Goal: Information Seeking & Learning: Learn about a topic

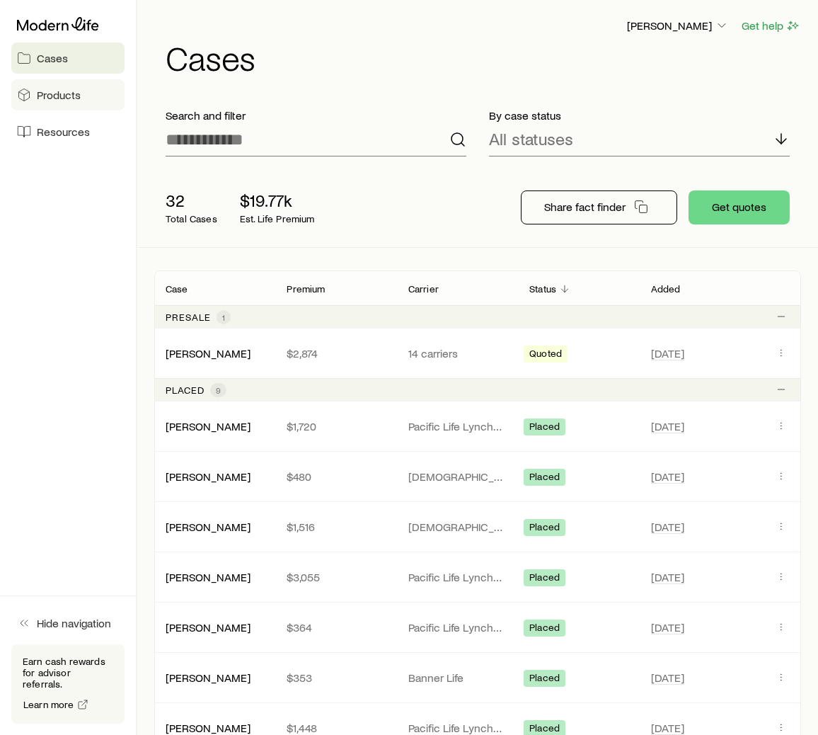
click at [42, 101] on span "Products" at bounding box center [59, 95] width 44 height 14
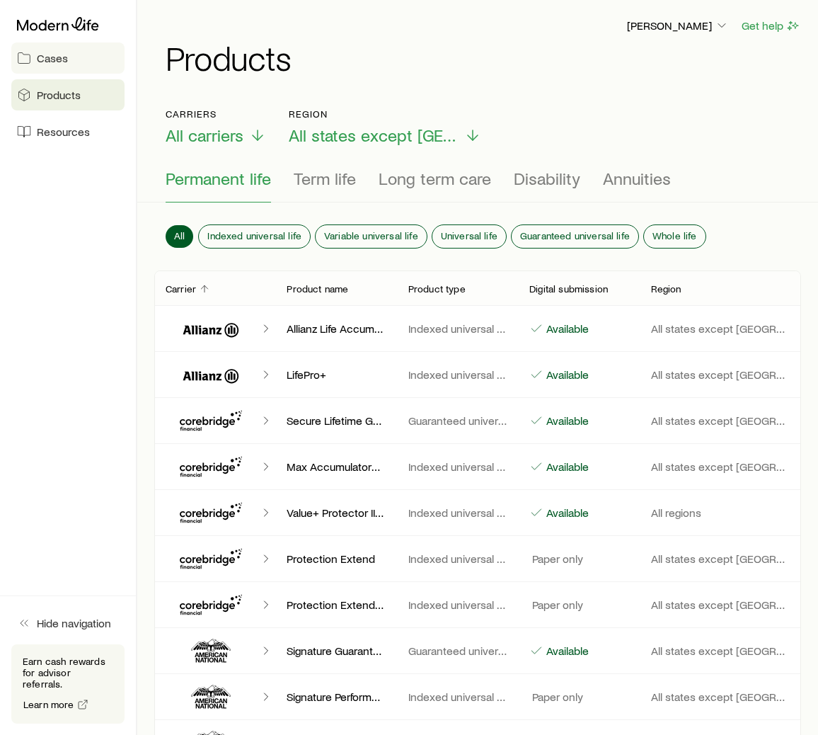
click at [37, 58] on link "Cases" at bounding box center [67, 57] width 113 height 31
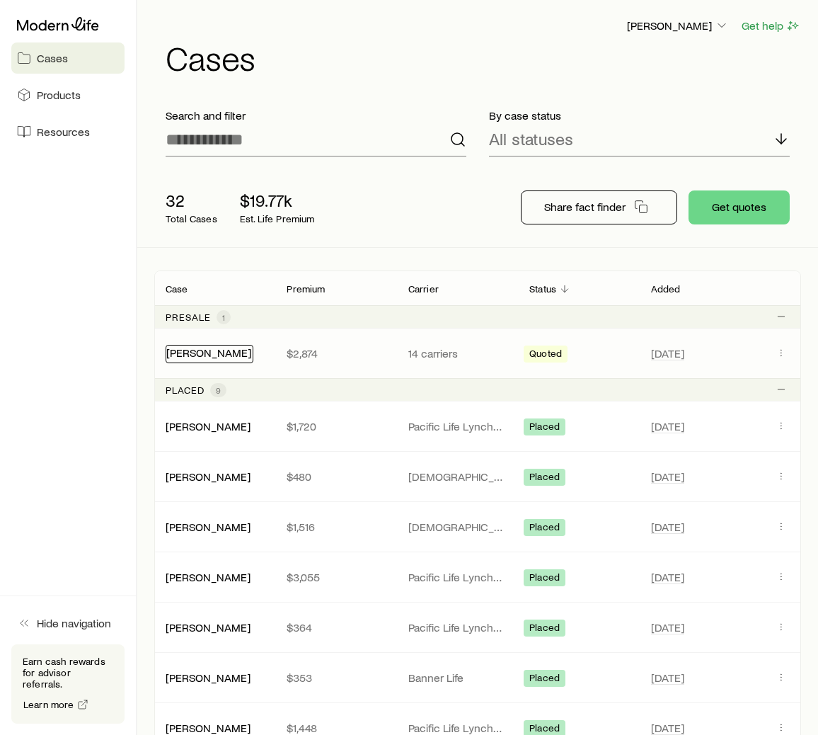
click at [195, 351] on link "[PERSON_NAME]" at bounding box center [208, 351] width 85 height 13
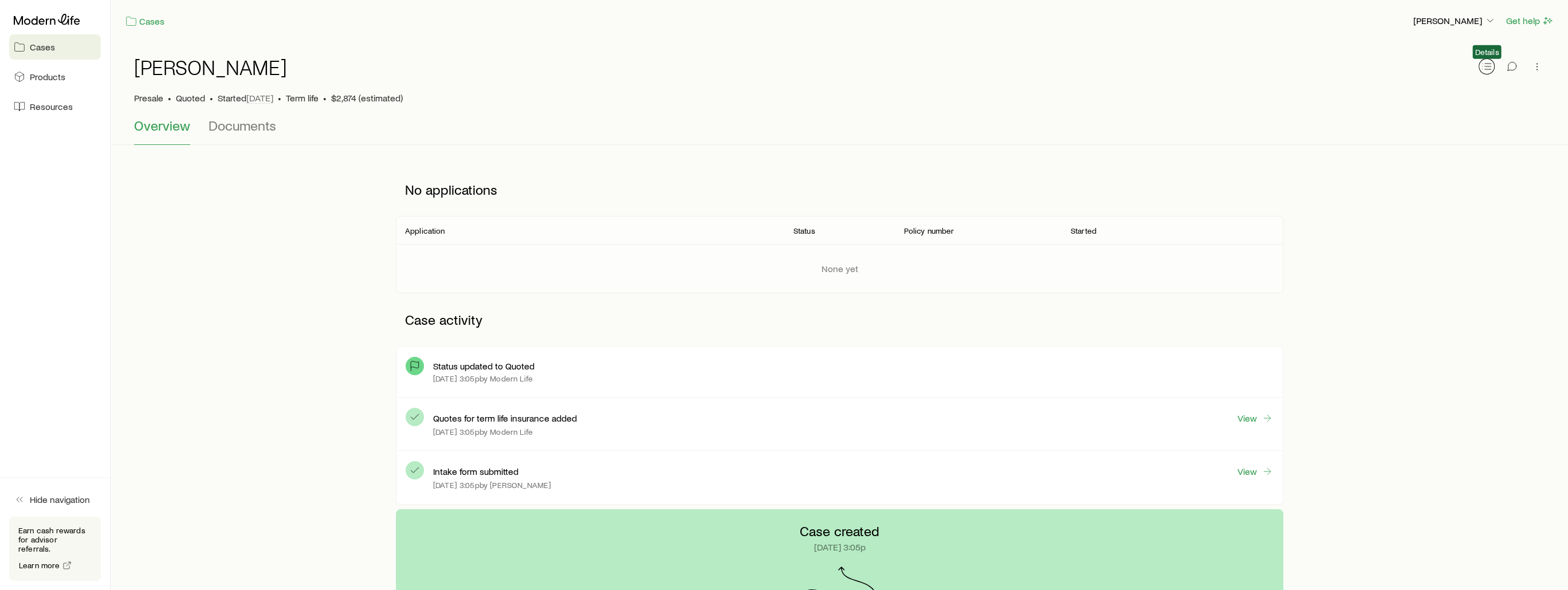
click at [670, 66] on icon "button" at bounding box center [1486, 66] width 11 height 11
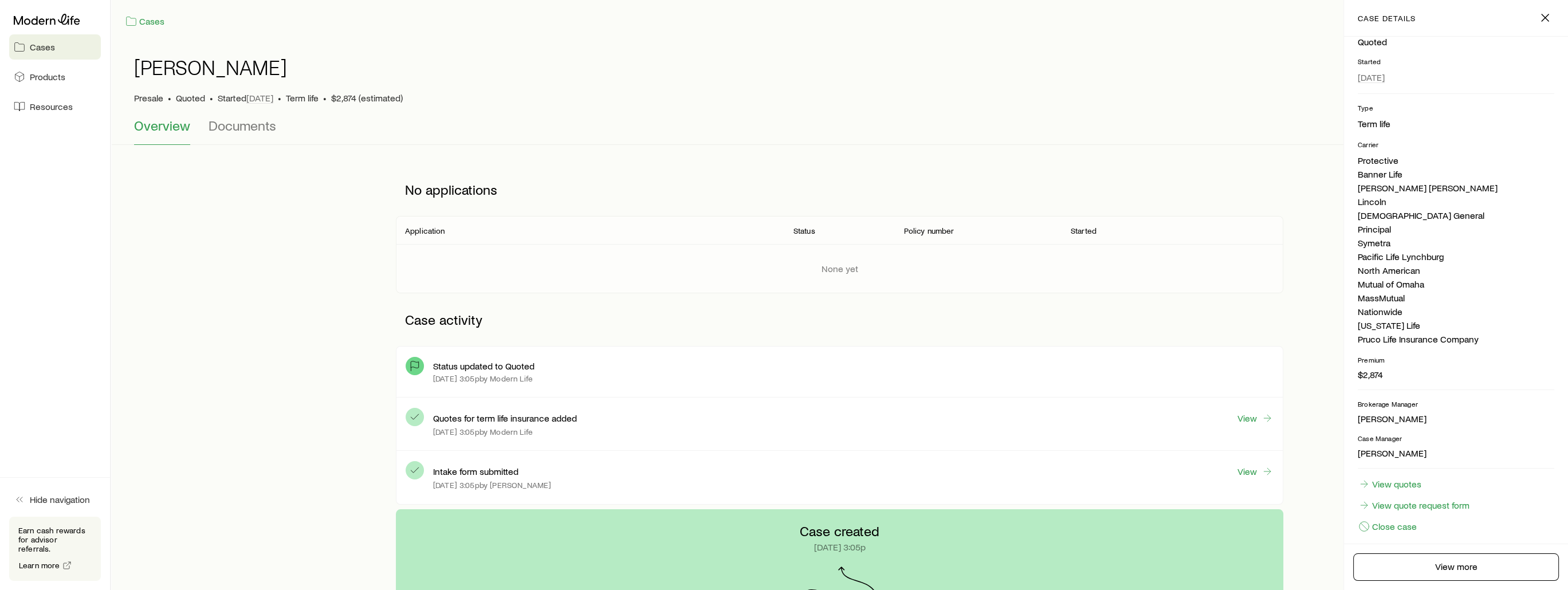
scroll to position [136, 0]
click at [670, 473] on link "View quotes" at bounding box center [1389, 475] width 64 height 13
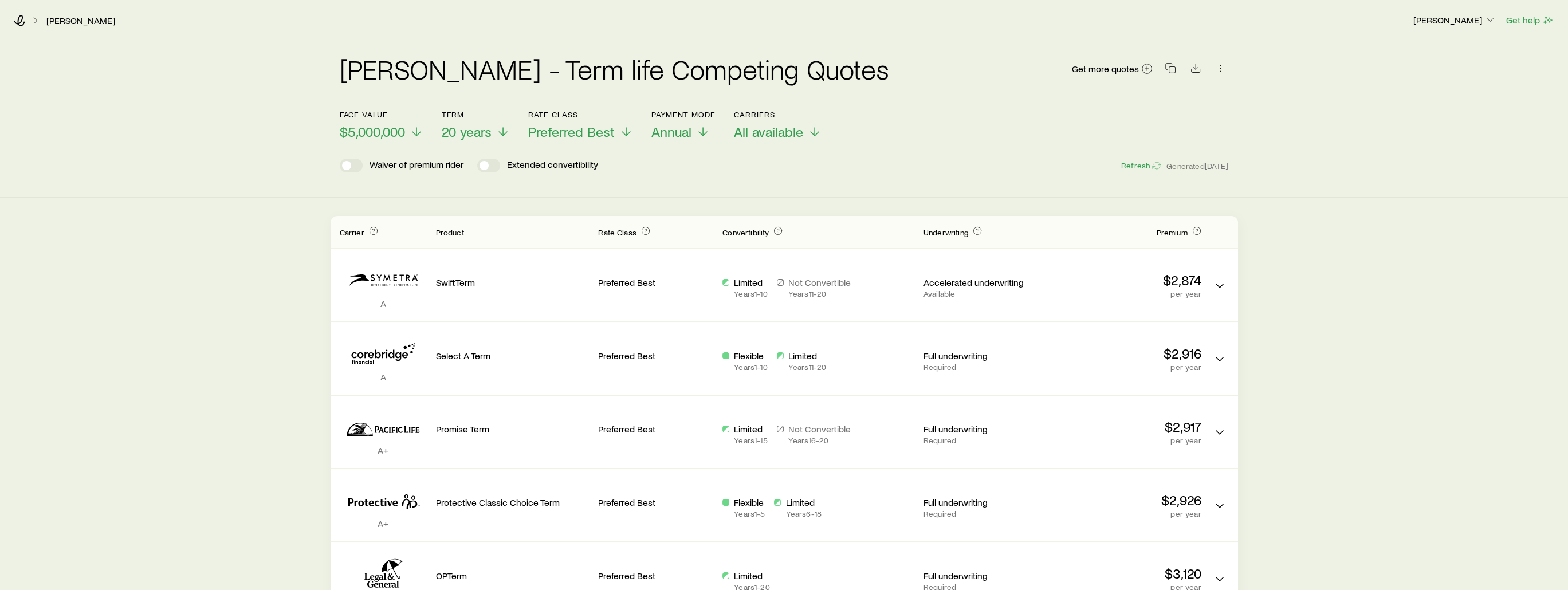
click at [552, 144] on header "Face value $5,000,000 Term 20 years Rate Class Preferred Best Payment Mode Annu…" at bounding box center [784, 144] width 889 height 69
click at [567, 139] on span "Preferred Best" at bounding box center [572, 132] width 87 height 16
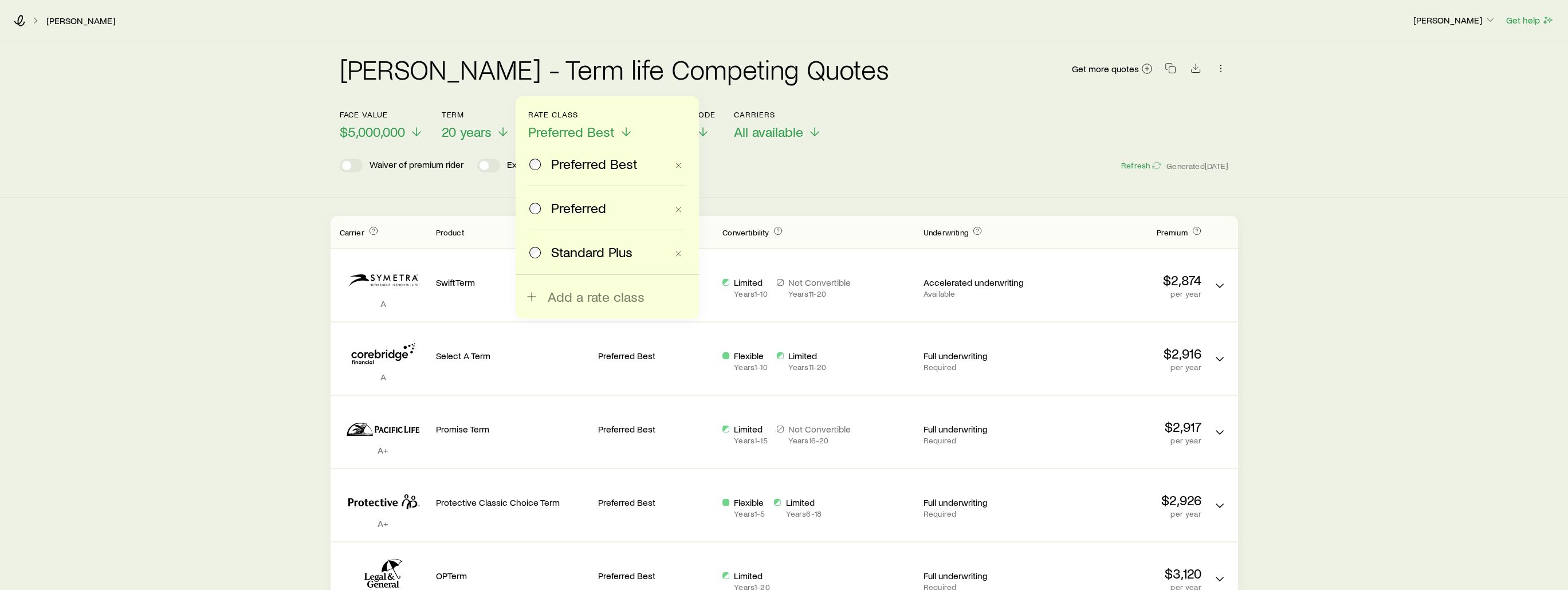
click at [573, 210] on span "Preferred" at bounding box center [579, 208] width 55 height 16
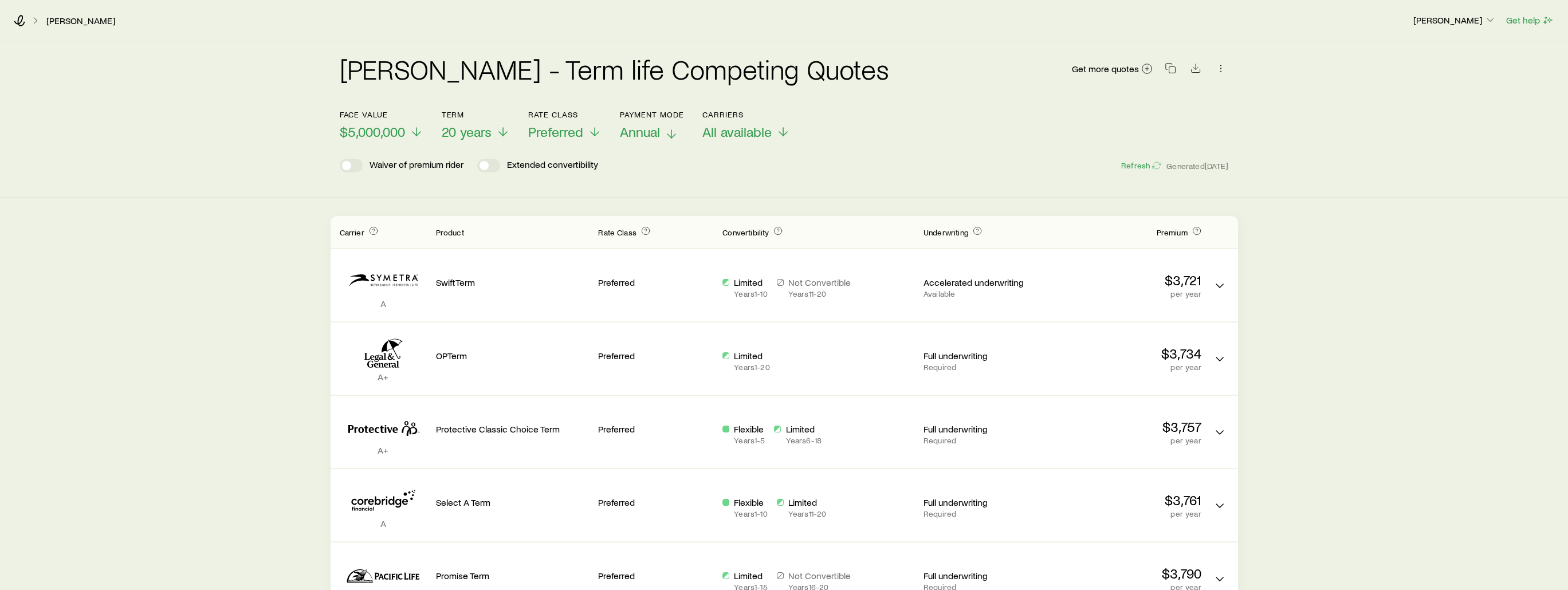
click at [658, 134] on span "Annual" at bounding box center [640, 132] width 40 height 16
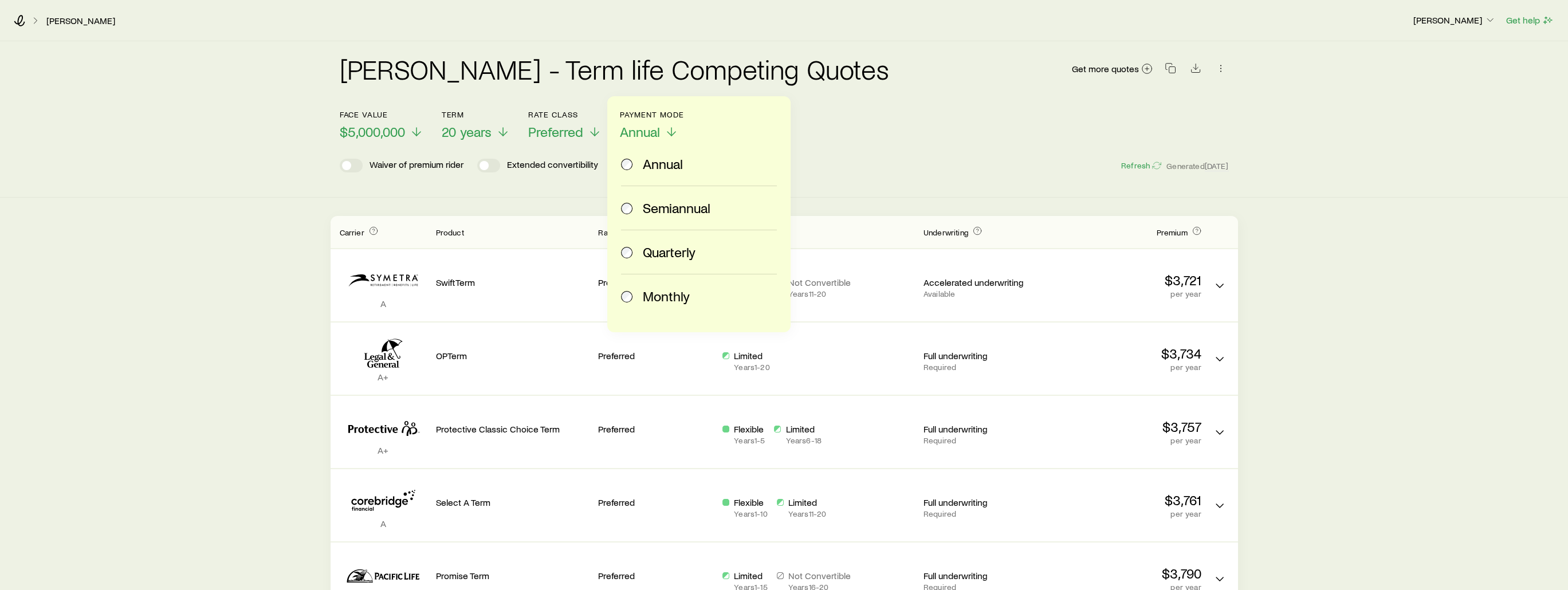
click at [670, 175] on header "Face value $5,000,000 Term 20 years Rate Class Preferred Payment Mode Annual An…" at bounding box center [784, 144] width 889 height 69
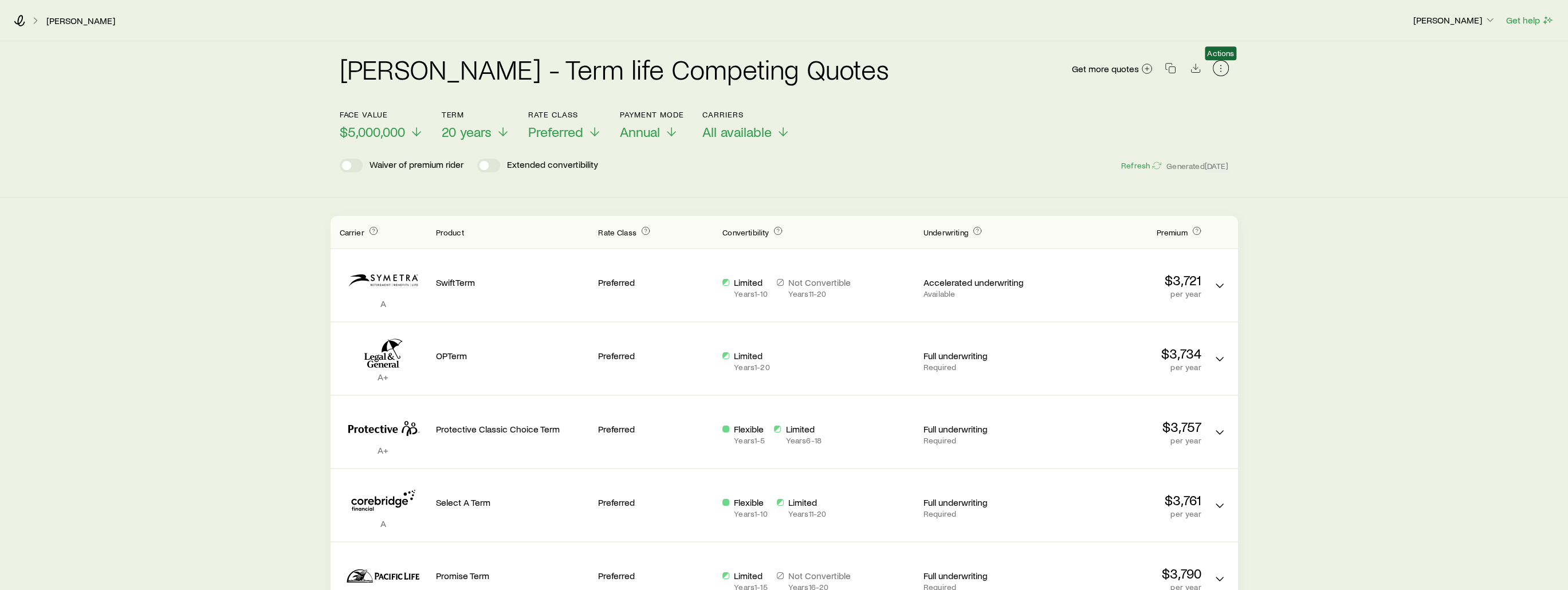
click at [670, 71] on button "button" at bounding box center [1221, 68] width 16 height 16
click at [670, 112] on div "Face value $5,000,000 Term 20 years Rate Class Preferred Payment Mode Annual Ca…" at bounding box center [784, 118] width 889 height 44
click at [550, 133] on span "Preferred" at bounding box center [556, 132] width 55 height 16
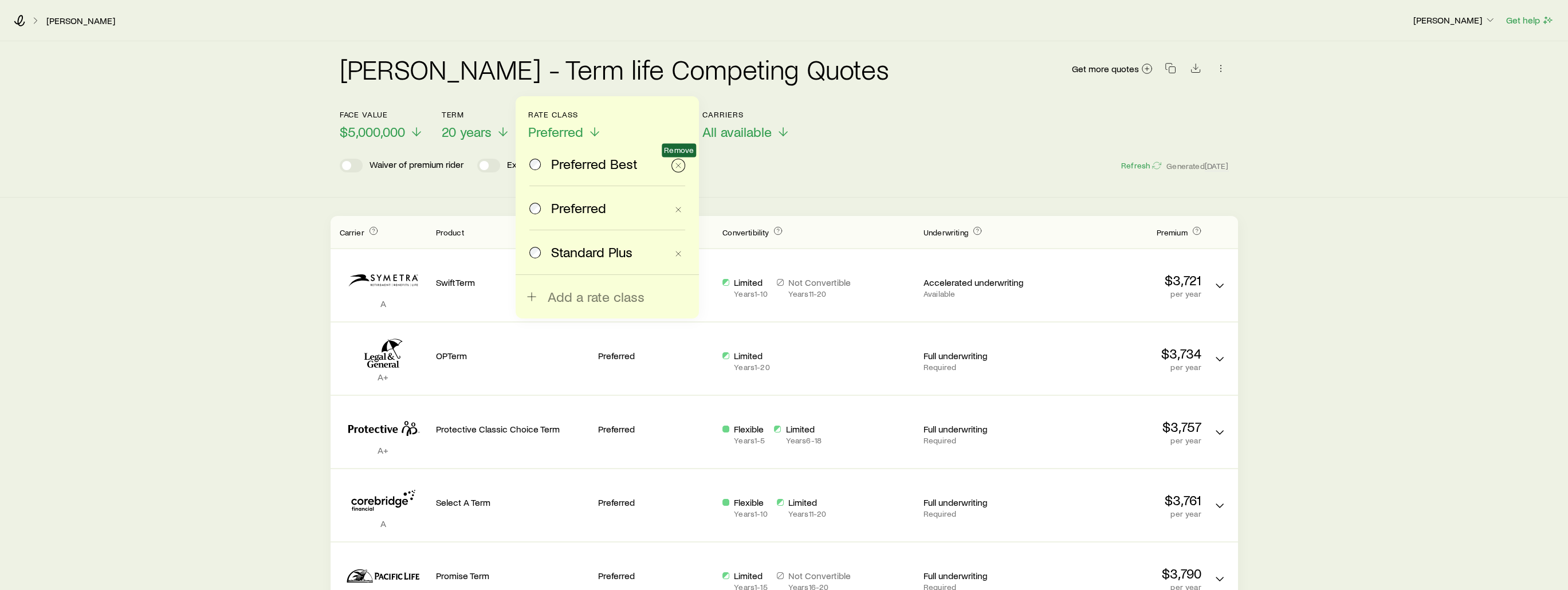
click at [670, 163] on icon "button" at bounding box center [678, 165] width 9 height 9
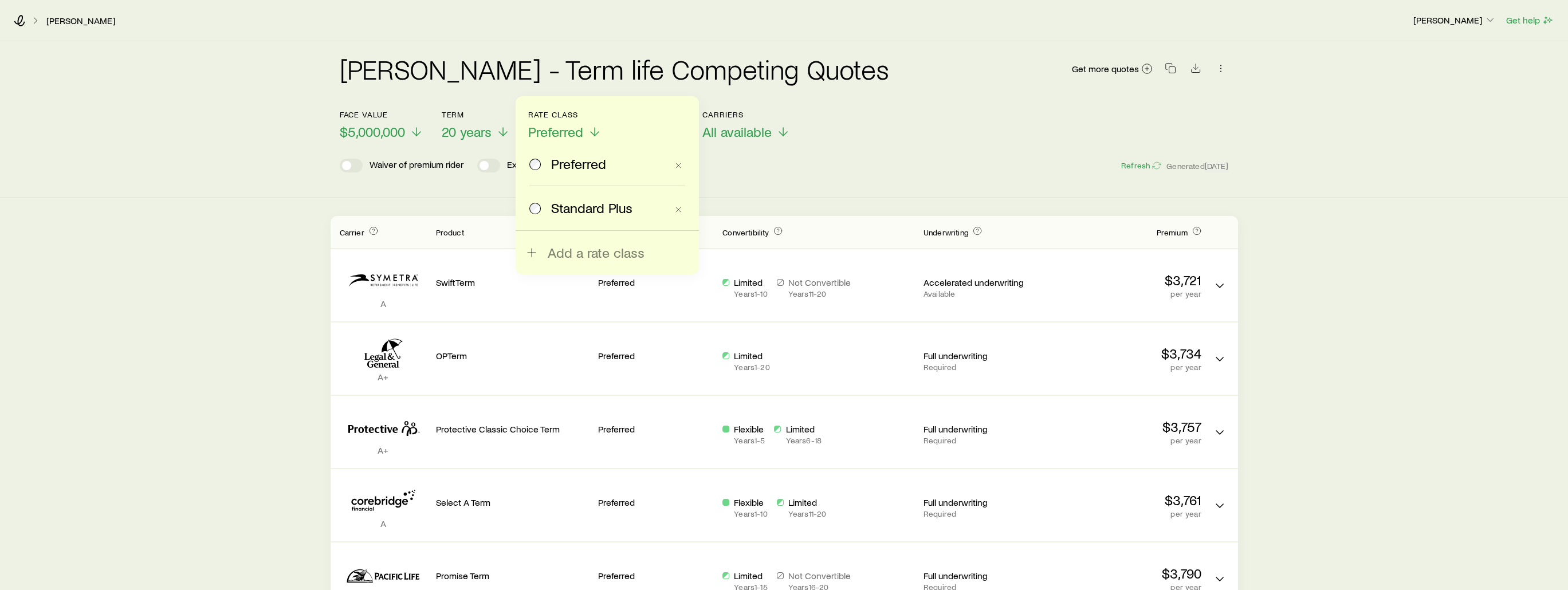
click at [670, 167] on div "Waiver of premium rider Extended convertibility Refresh Generated [DATE]" at bounding box center [784, 165] width 889 height 14
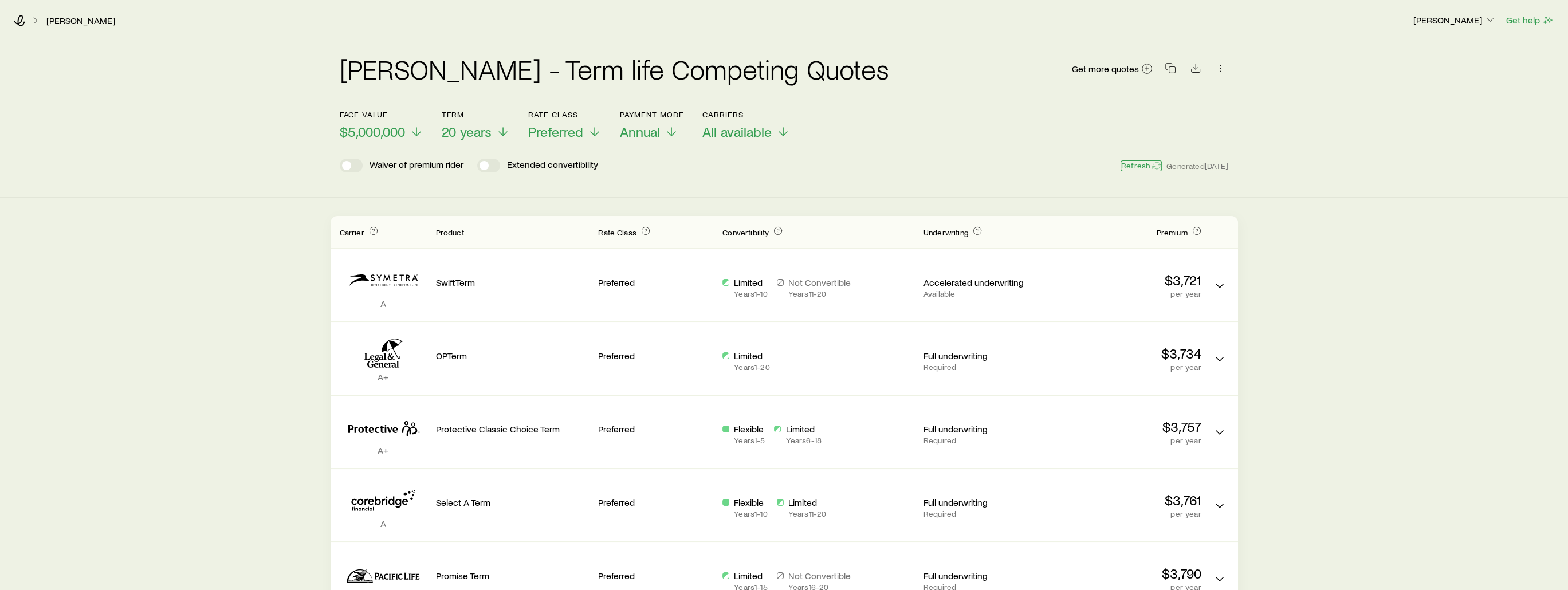
click at [670, 167] on button "Refresh" at bounding box center [1141, 165] width 41 height 11
click at [656, 134] on span "Annual" at bounding box center [640, 132] width 40 height 16
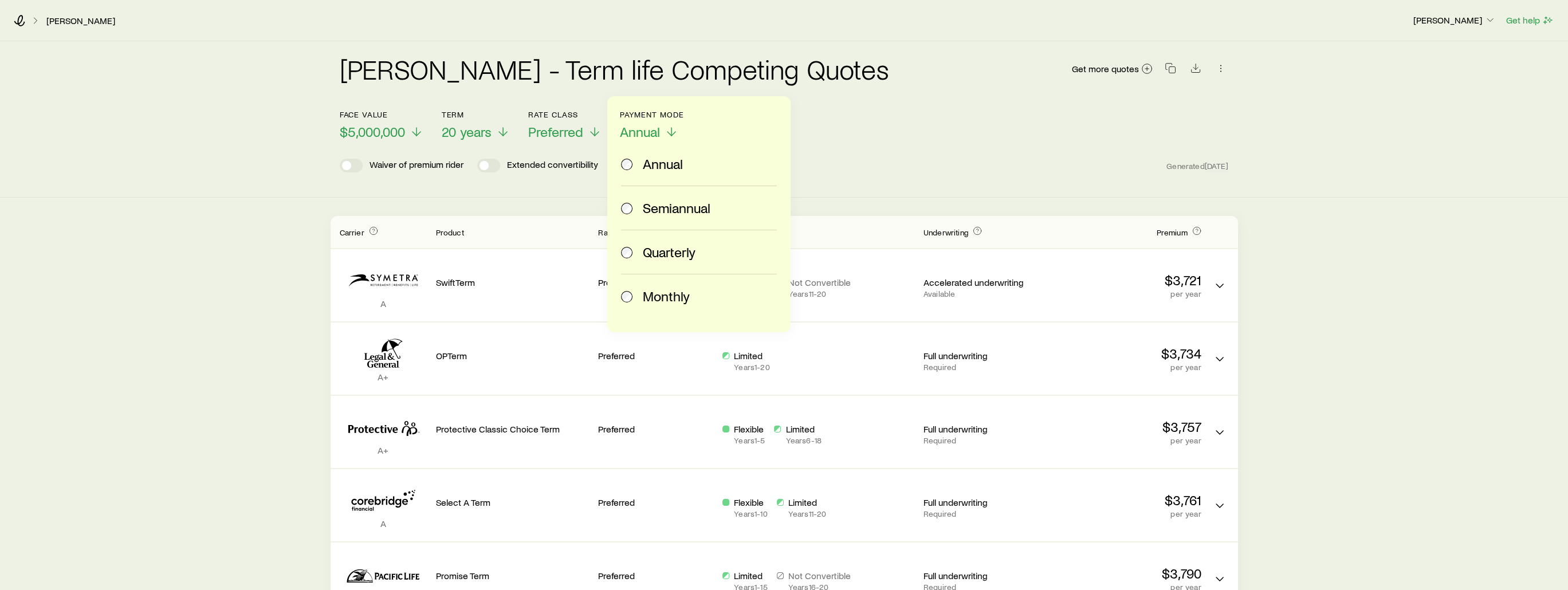
click at [670, 254] on span "Quarterly" at bounding box center [669, 252] width 53 height 16
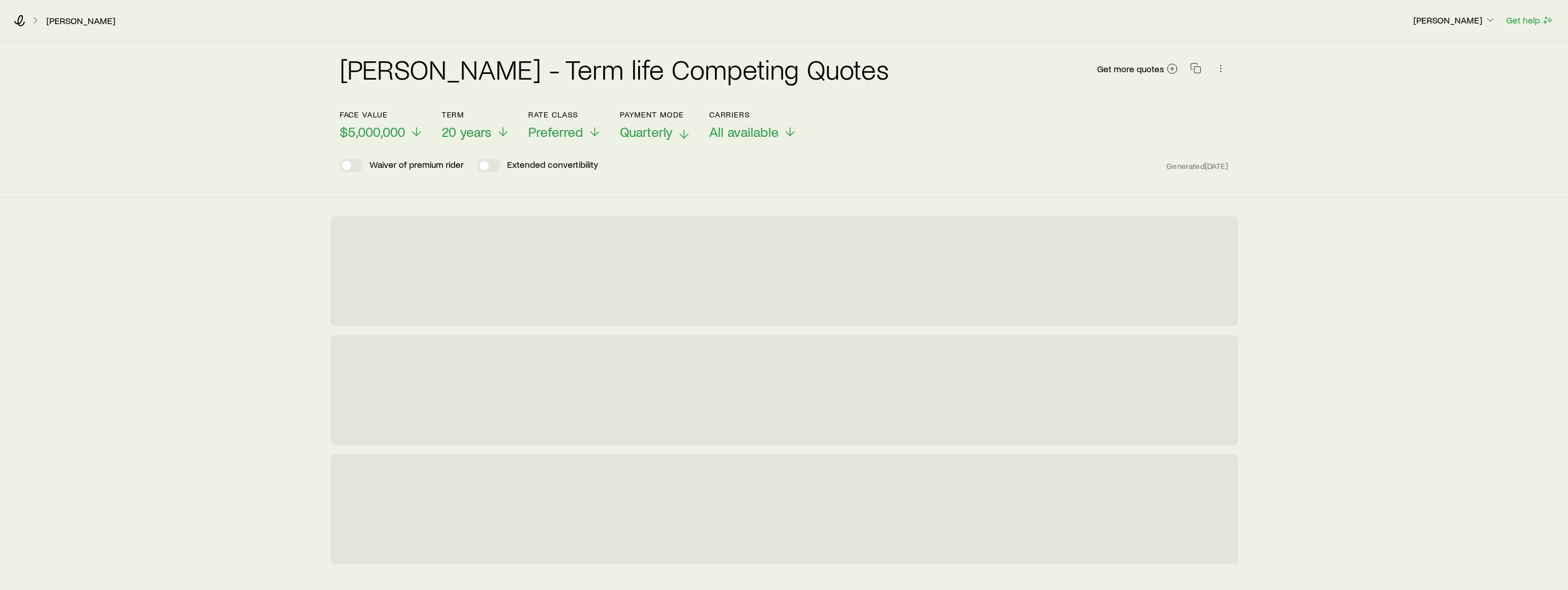
click at [668, 131] on span "Quarterly" at bounding box center [646, 132] width 53 height 16
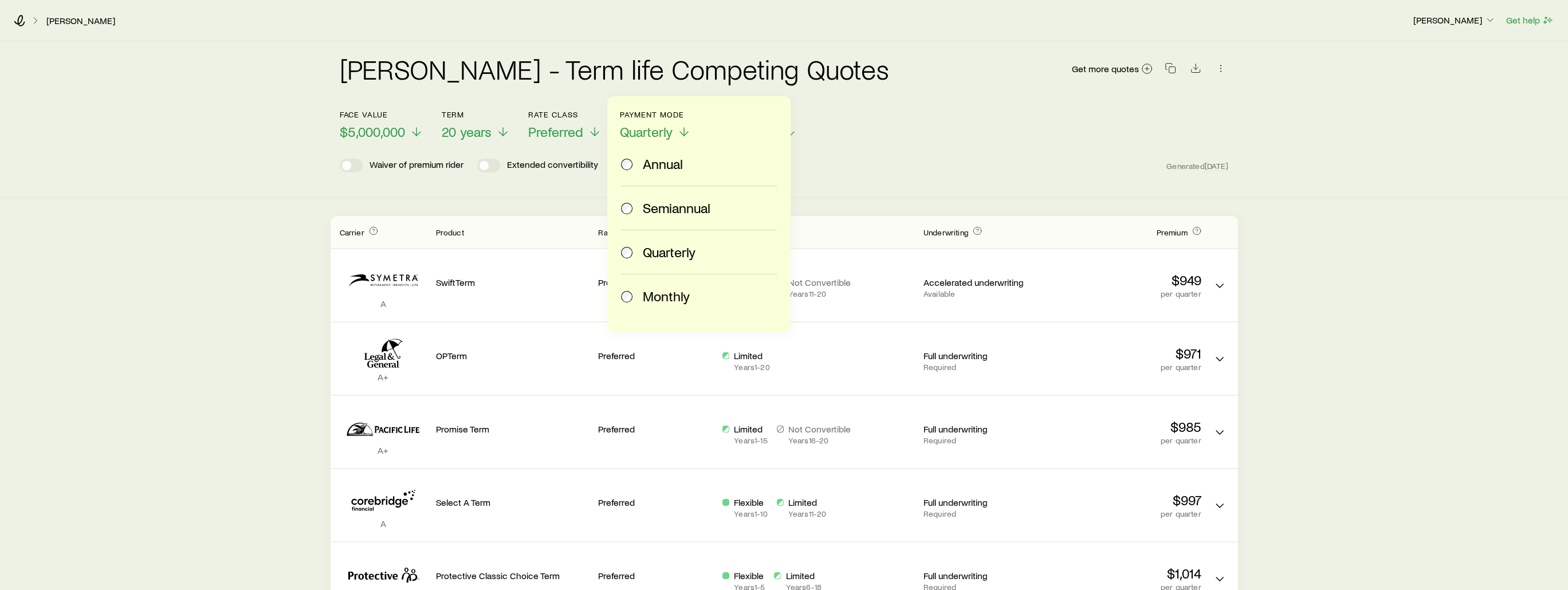
click at [666, 299] on span "Monthly" at bounding box center [666, 296] width 47 height 16
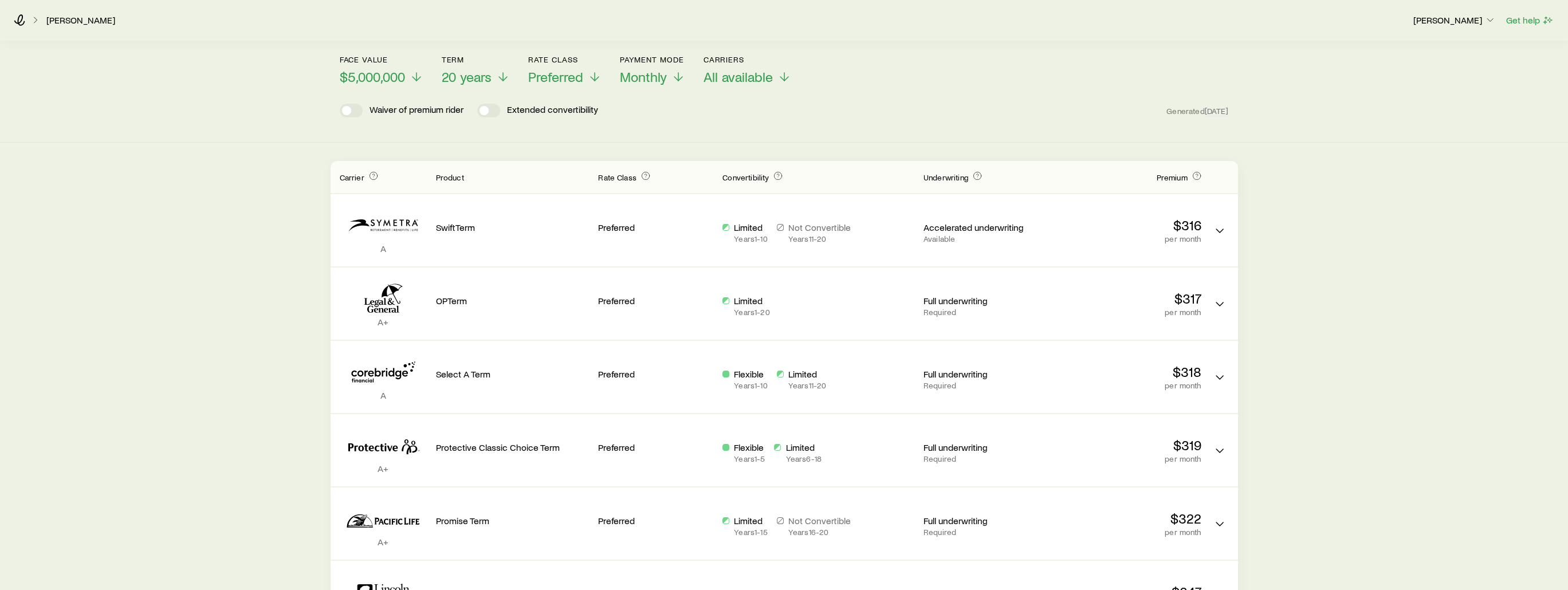
scroll to position [57, 0]
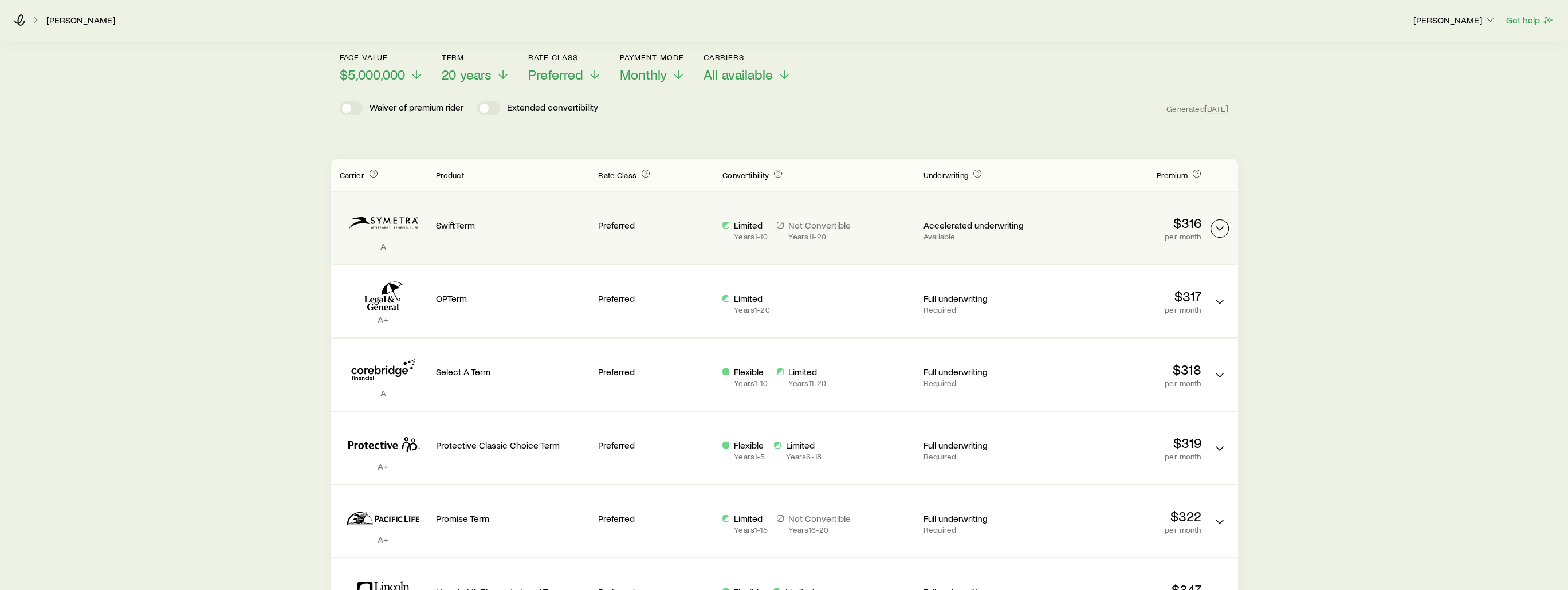
click at [670, 230] on icon "Term quotes" at bounding box center [1219, 228] width 14 height 14
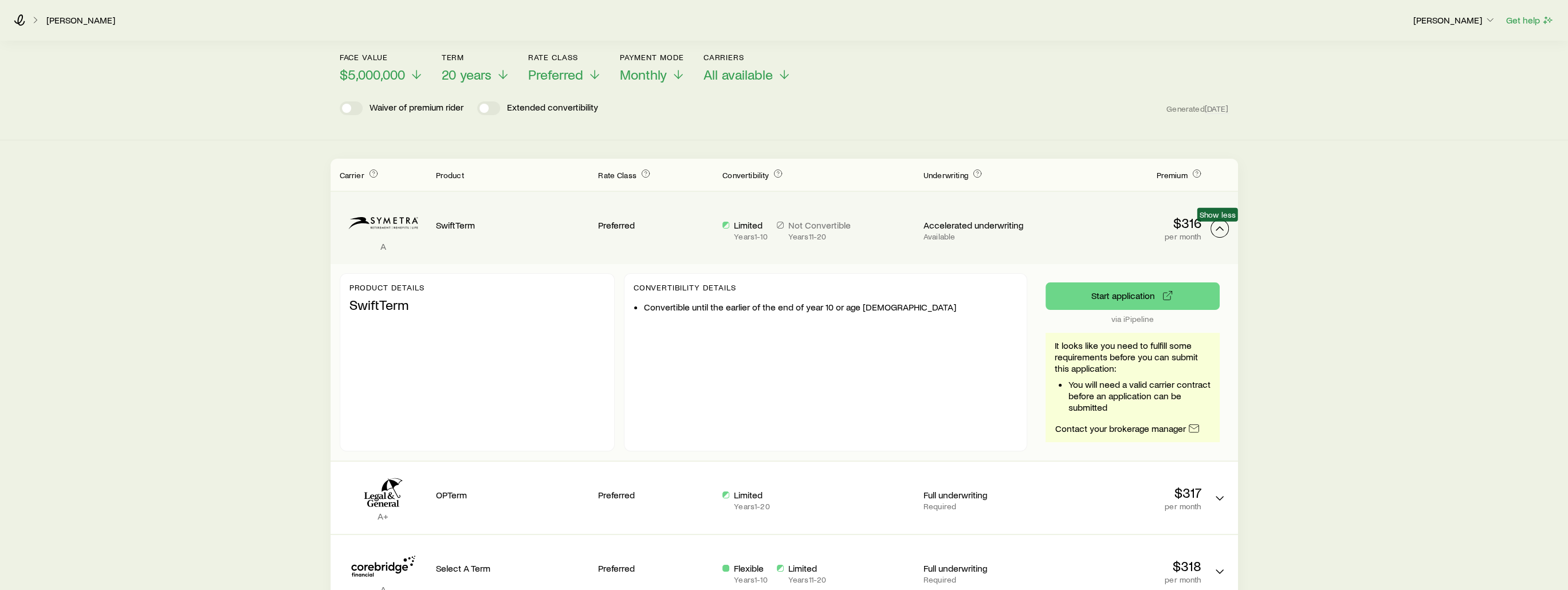
click at [670, 232] on icon "Term quotes" at bounding box center [1219, 228] width 14 height 14
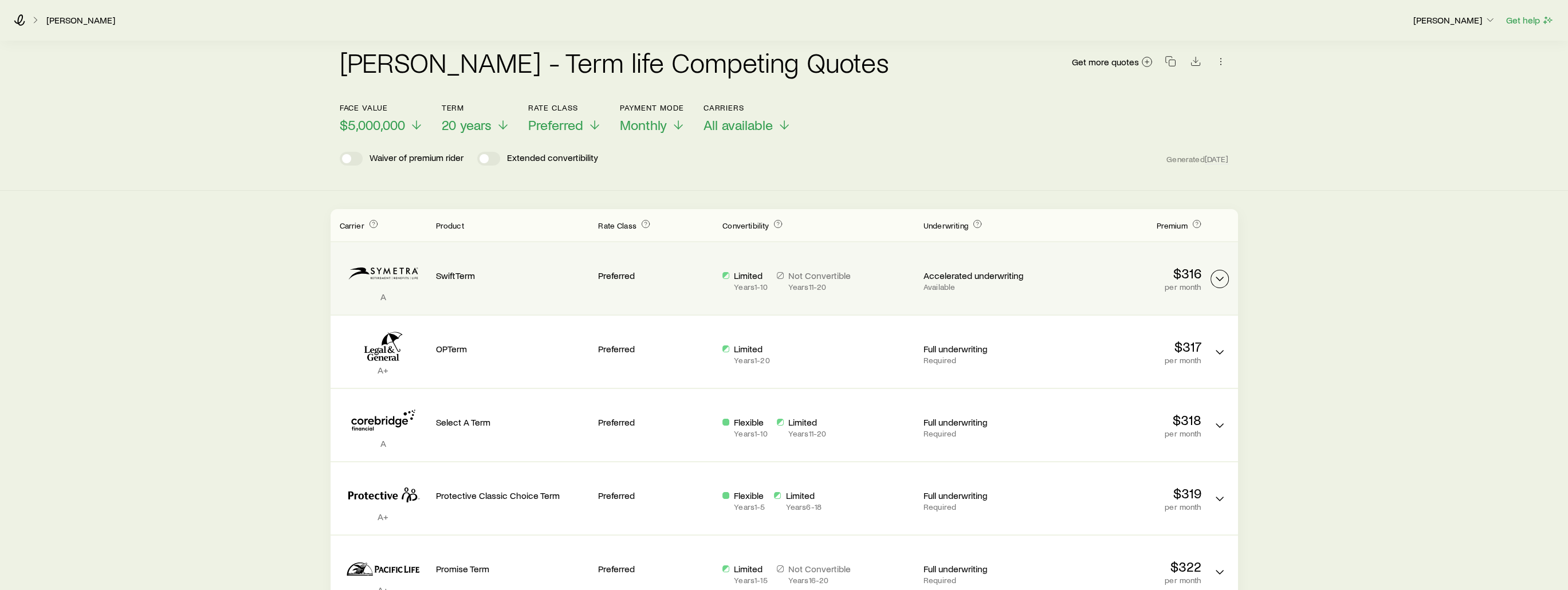
scroll to position [0, 0]
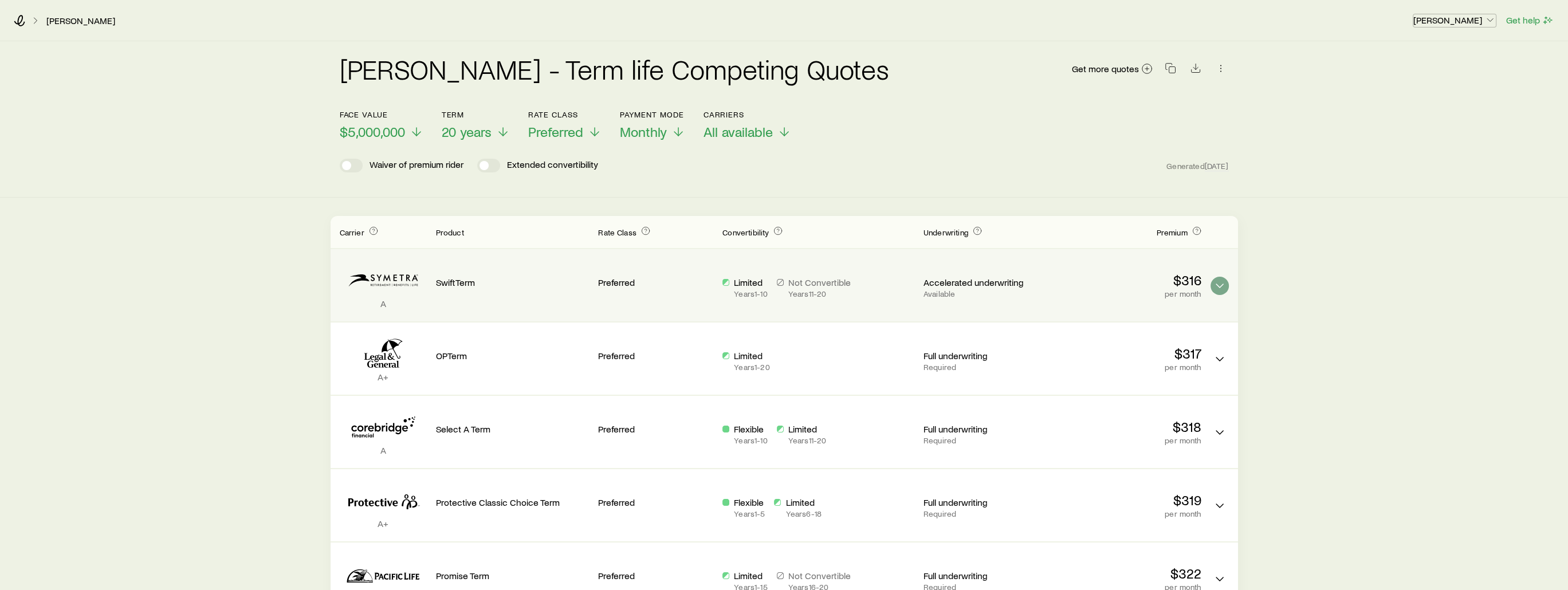
click at [670, 19] on p "[PERSON_NAME]" at bounding box center [1455, 20] width 83 height 11
click at [670, 81] on span "Commission schedule" at bounding box center [1429, 77] width 88 height 11
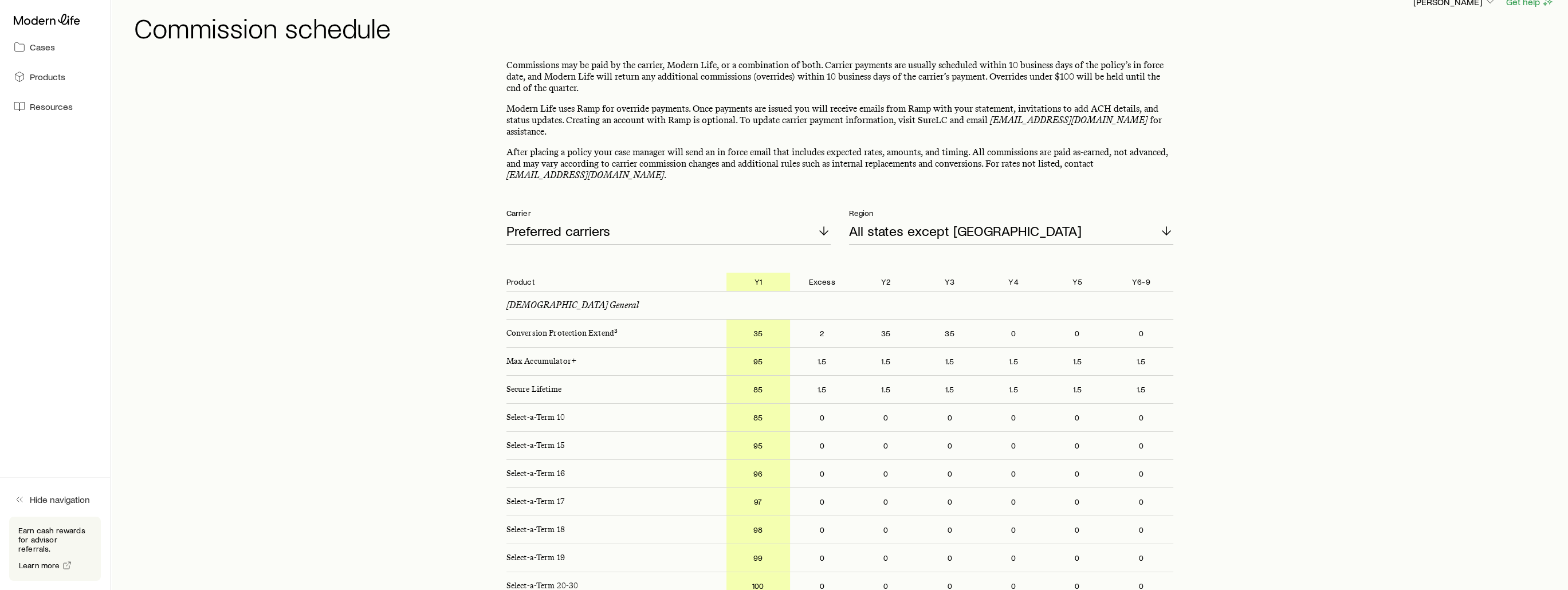
scroll to position [57, 0]
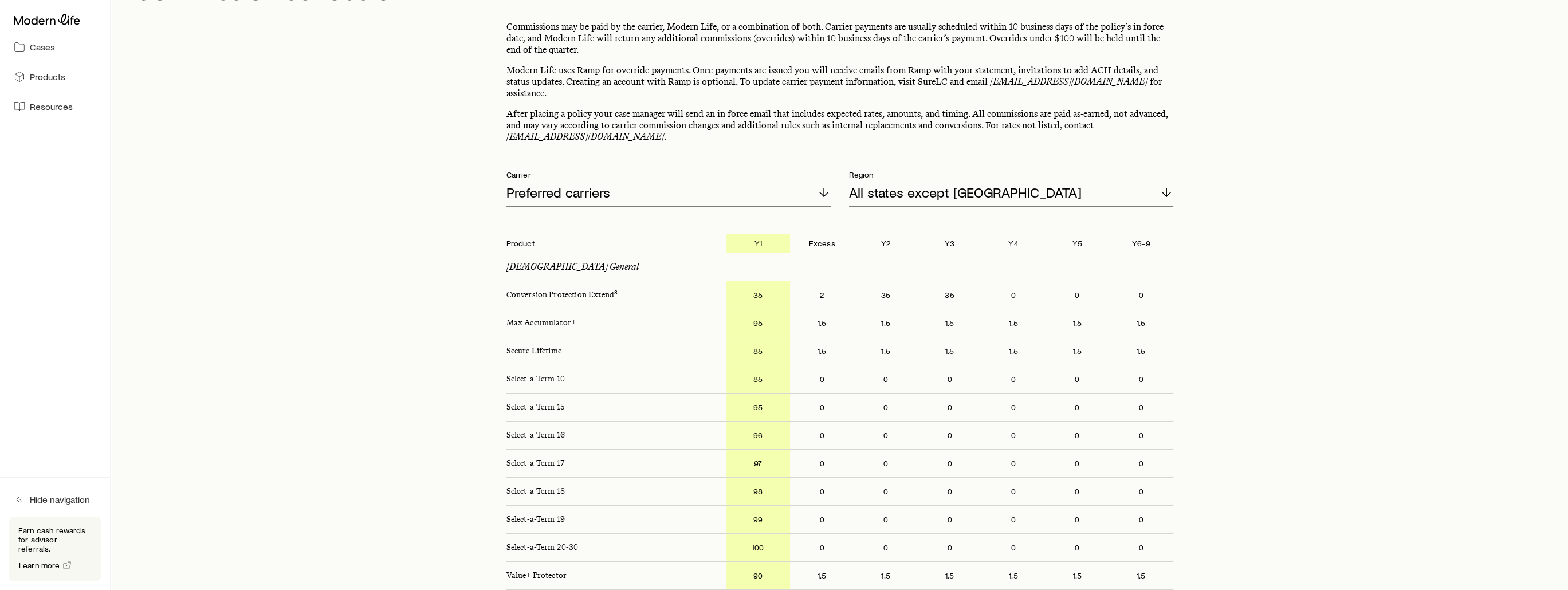
click at [670, 536] on p "100" at bounding box center [758, 548] width 64 height 28
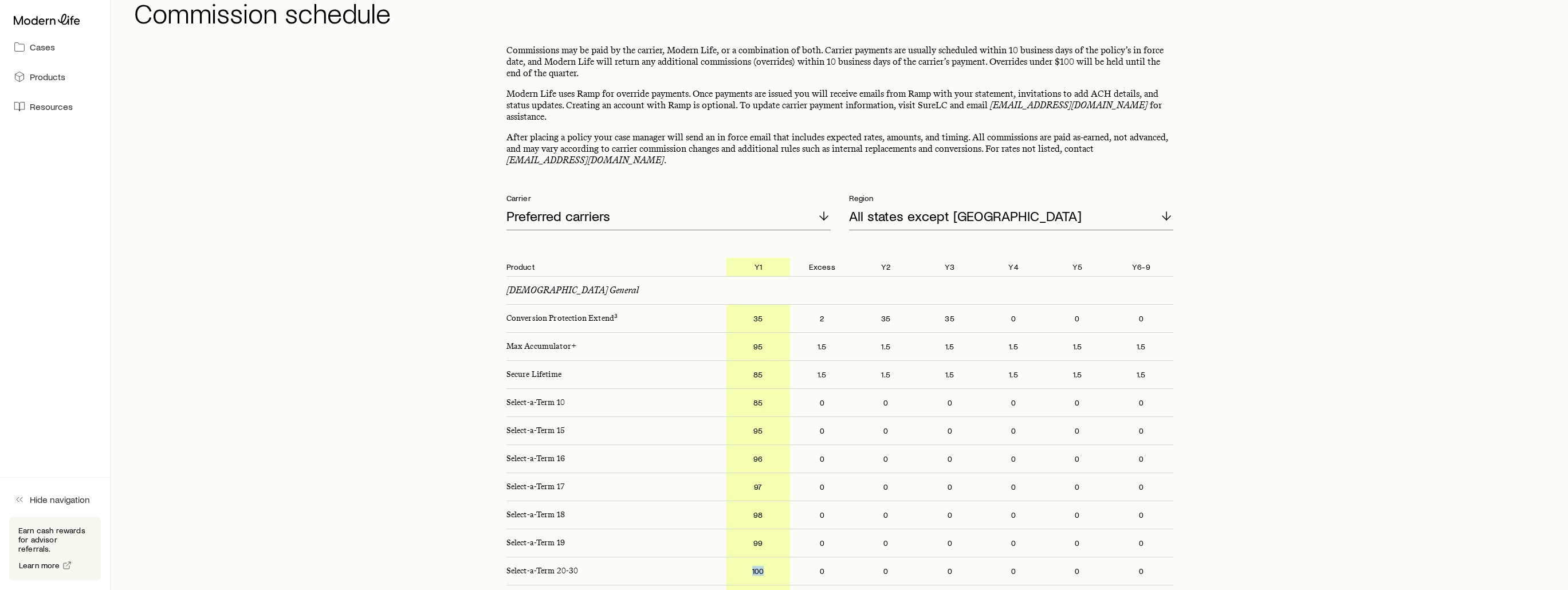
scroll to position [0, 0]
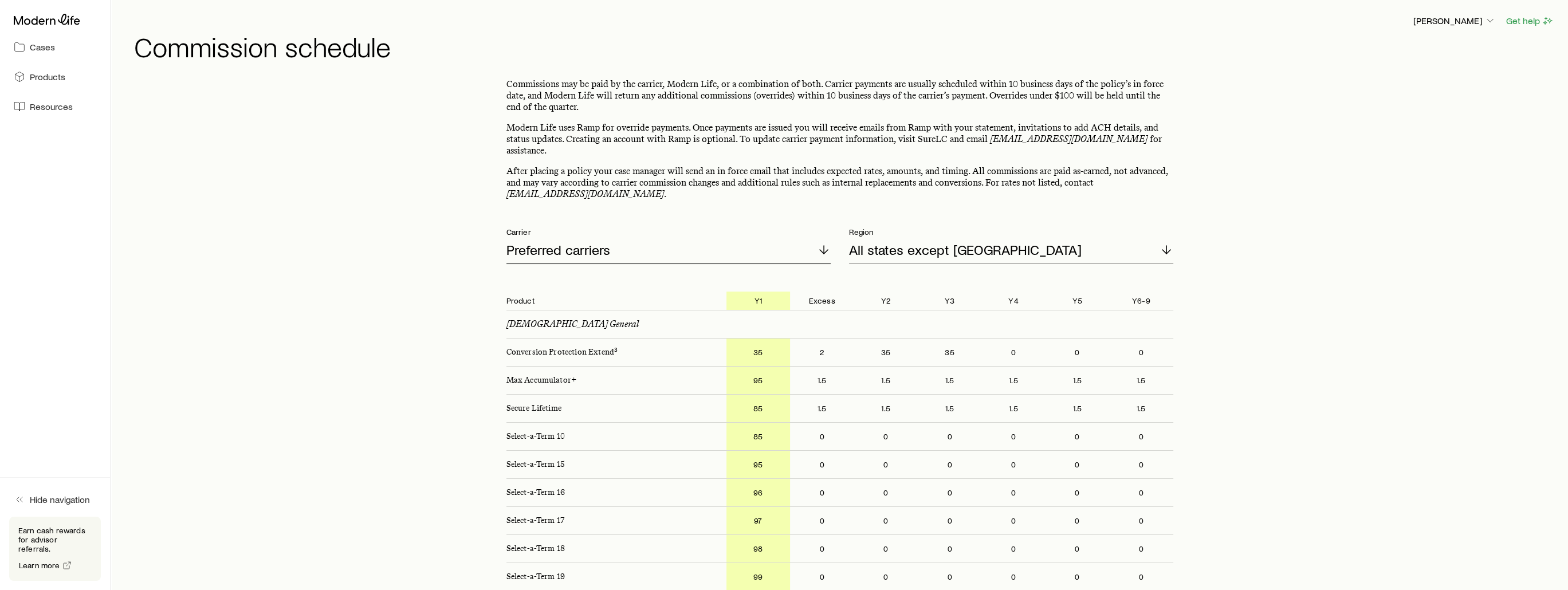
click at [626, 236] on div "Preferred carriers" at bounding box center [669, 250] width 325 height 28
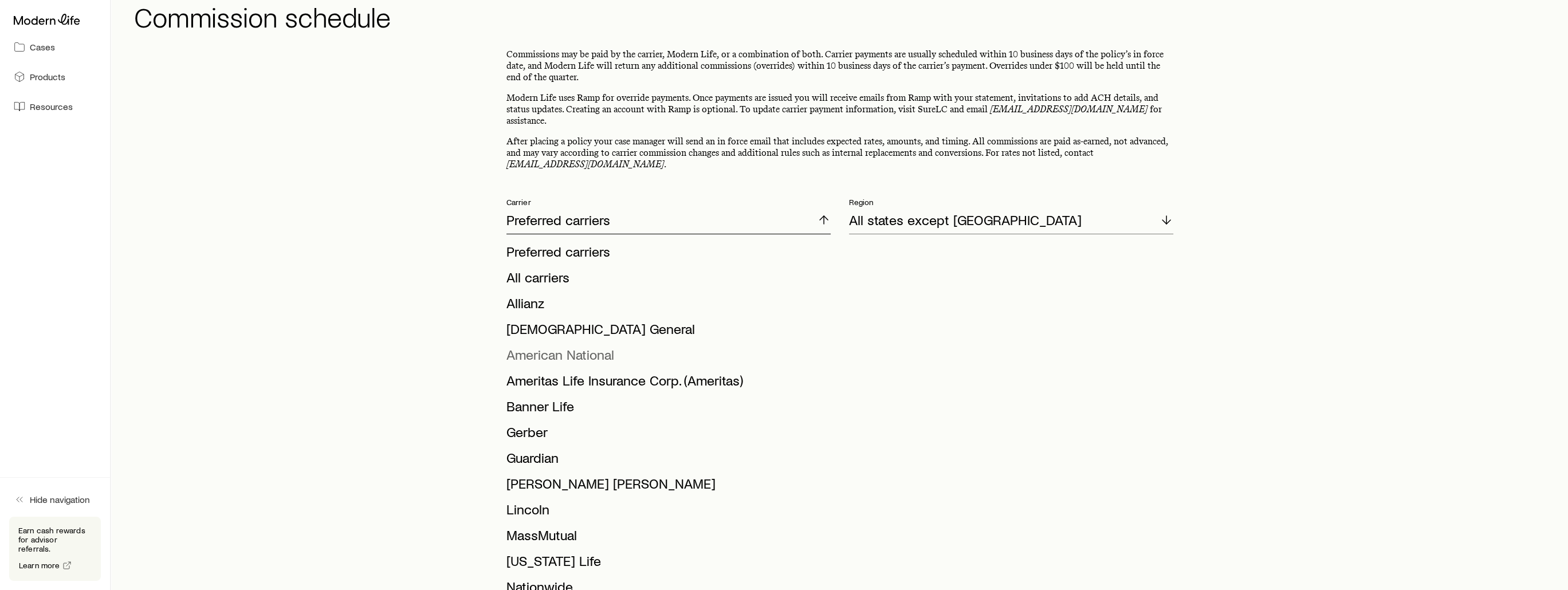
scroll to position [172, 0]
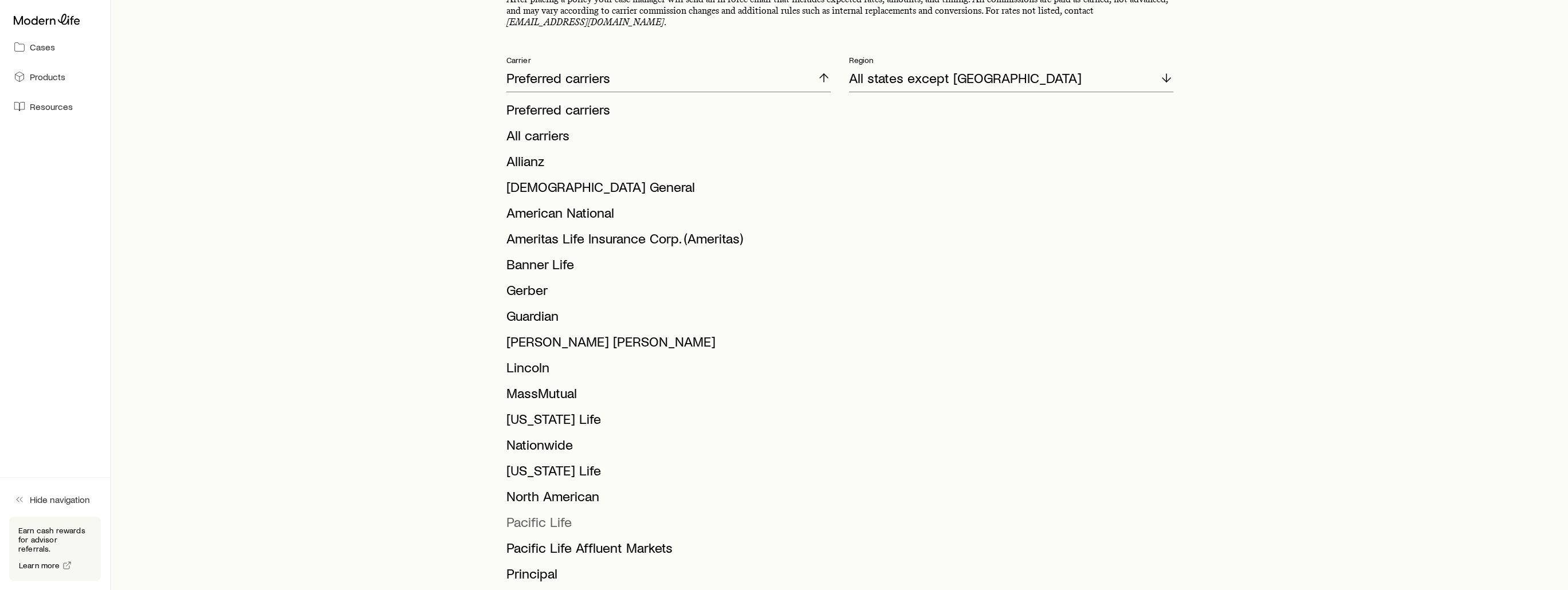
click at [554, 513] on span "Pacific Life" at bounding box center [539, 521] width 66 height 17
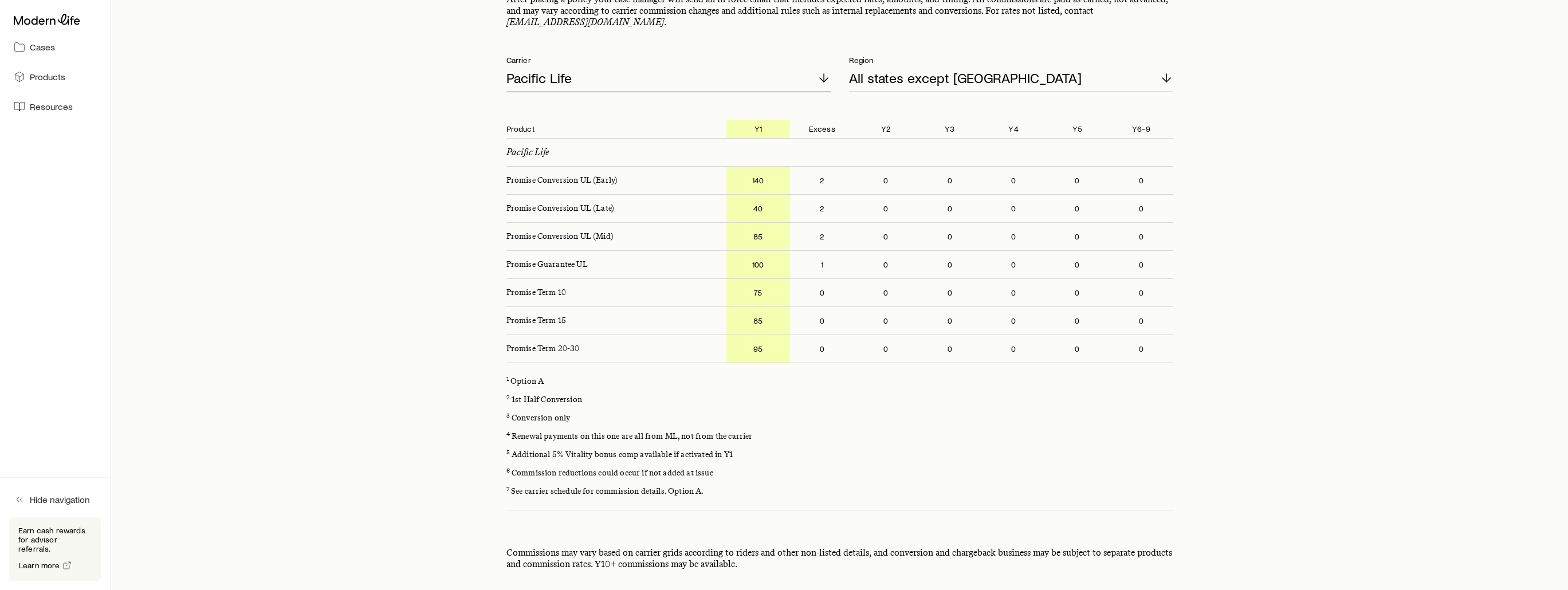
click at [562, 70] on p "Pacific Life" at bounding box center [539, 78] width 66 height 16
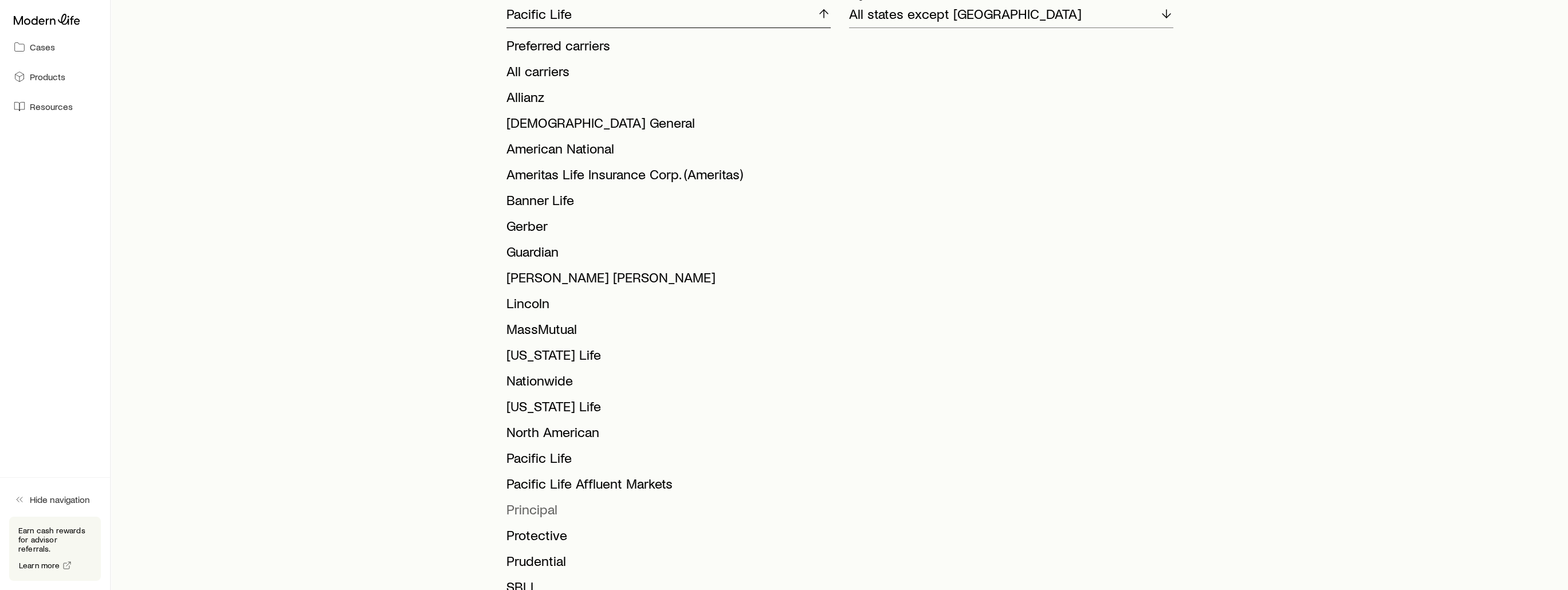
scroll to position [229, 0]
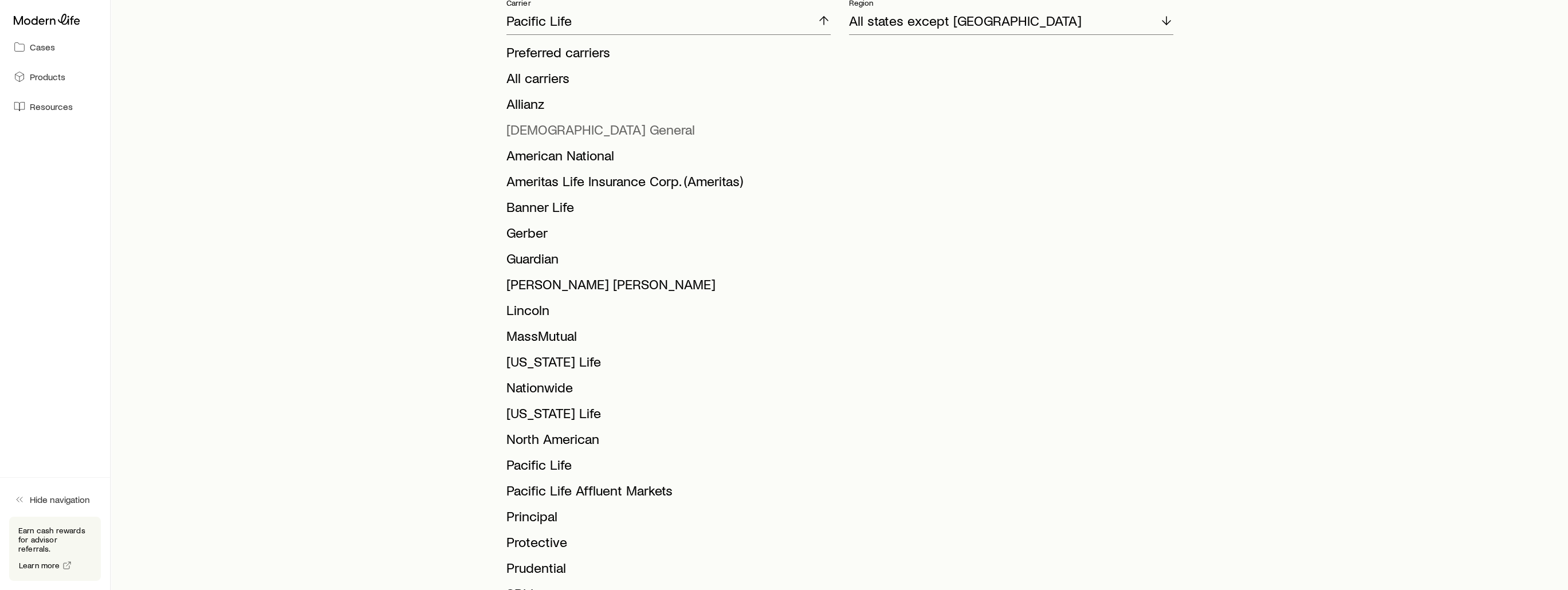
click at [566, 121] on span "[DEMOGRAPHIC_DATA] General" at bounding box center [601, 129] width 189 height 17
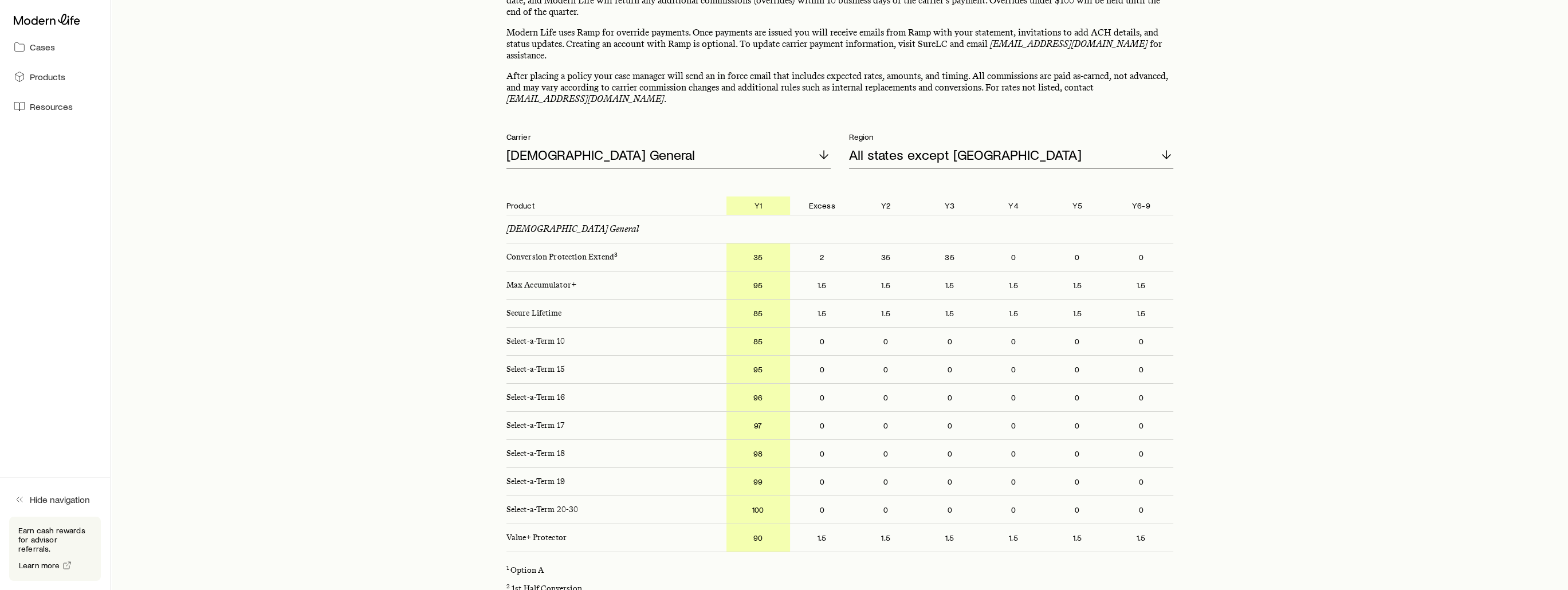
scroll to position [57, 0]
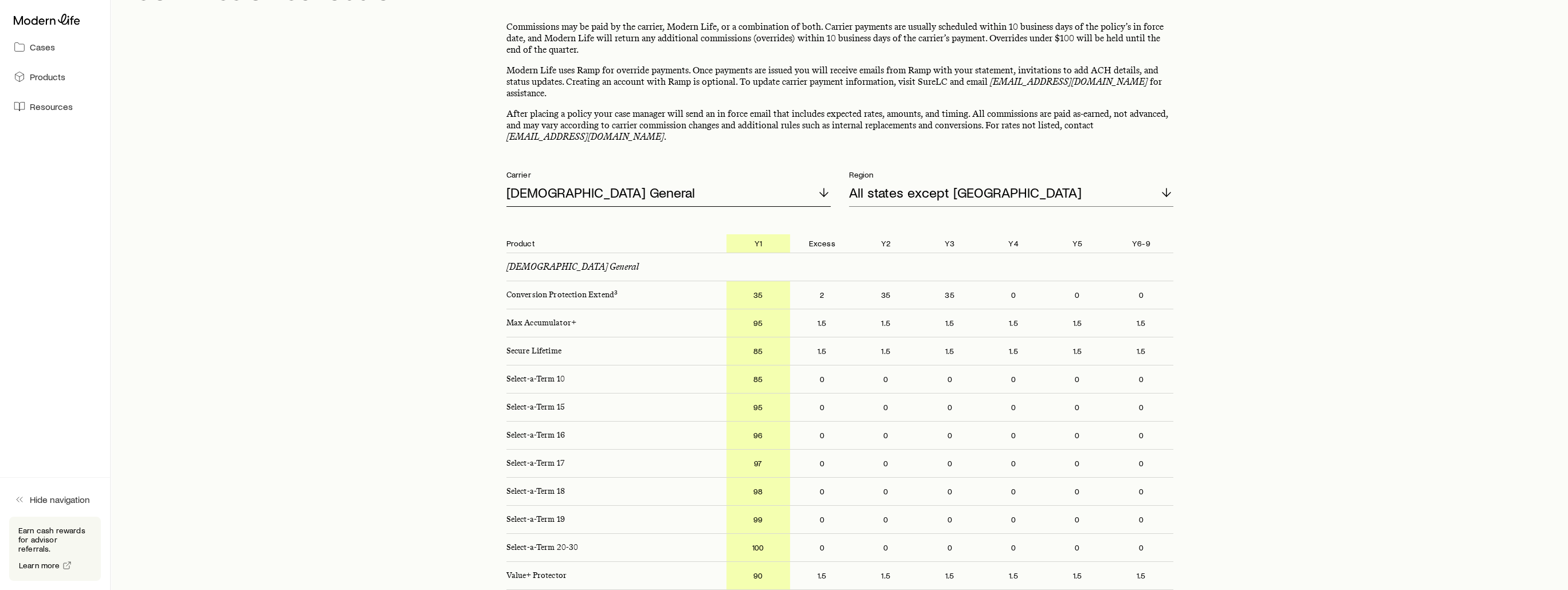
click at [670, 180] on div "[DEMOGRAPHIC_DATA] General" at bounding box center [669, 193] width 325 height 28
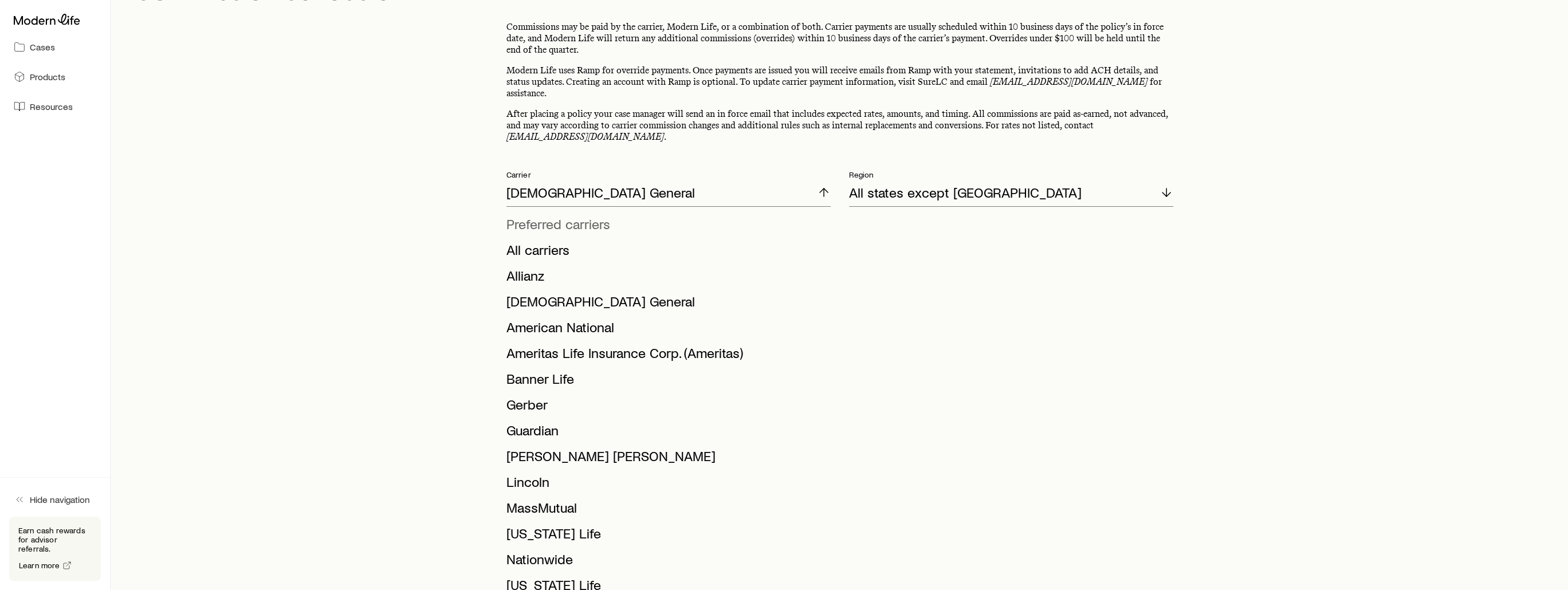
click at [582, 215] on span "Preferred carriers" at bounding box center [559, 223] width 104 height 17
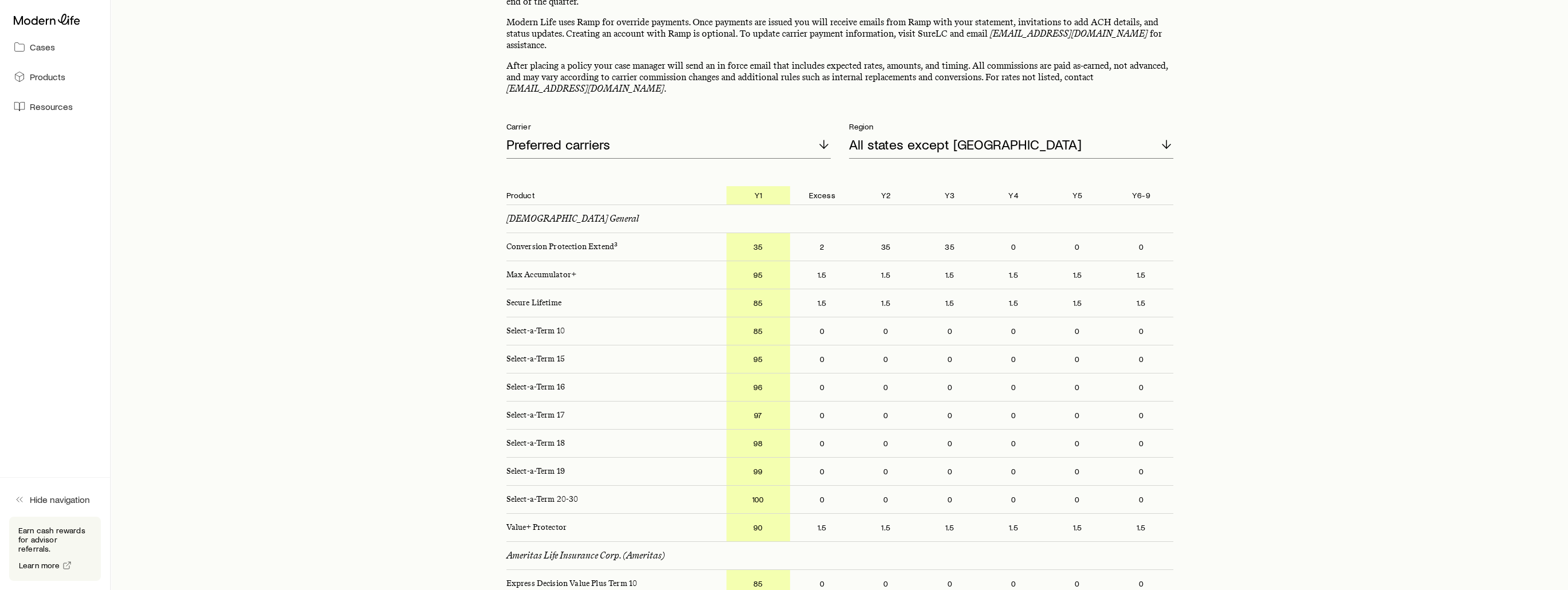
scroll to position [115, 0]
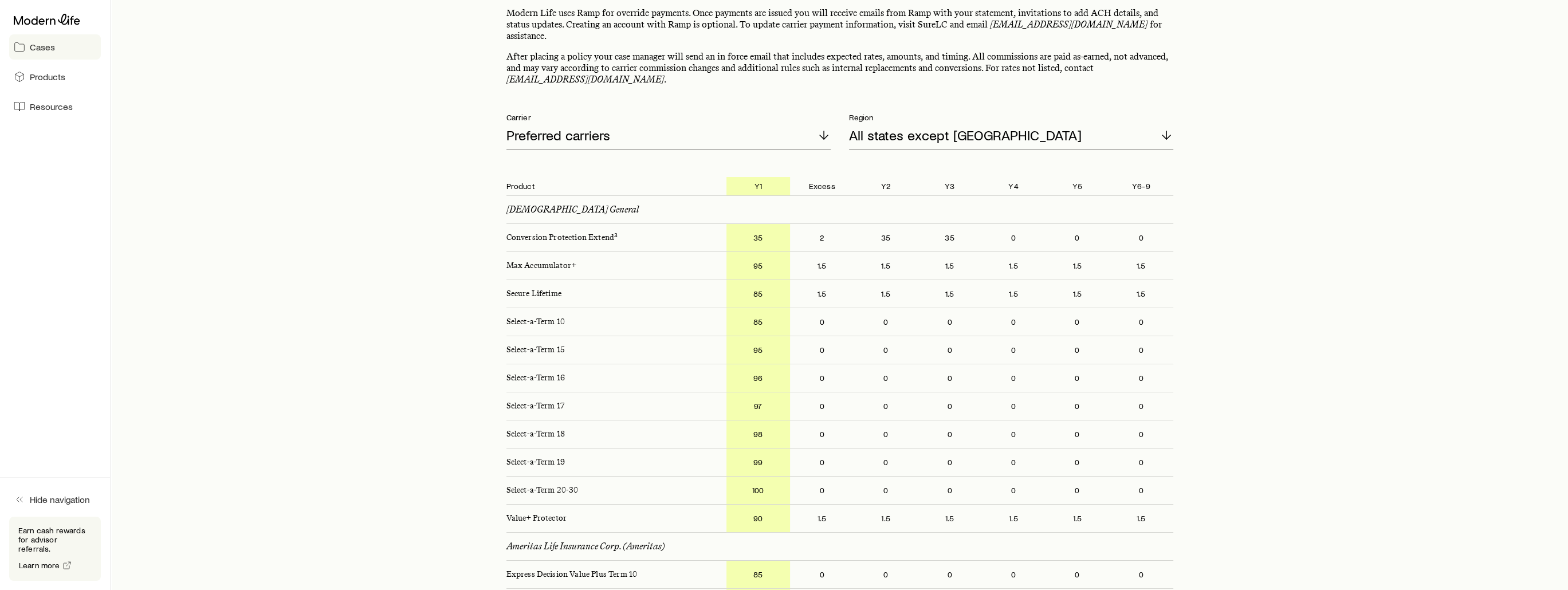
click at [60, 52] on link "Cases" at bounding box center [54, 46] width 91 height 25
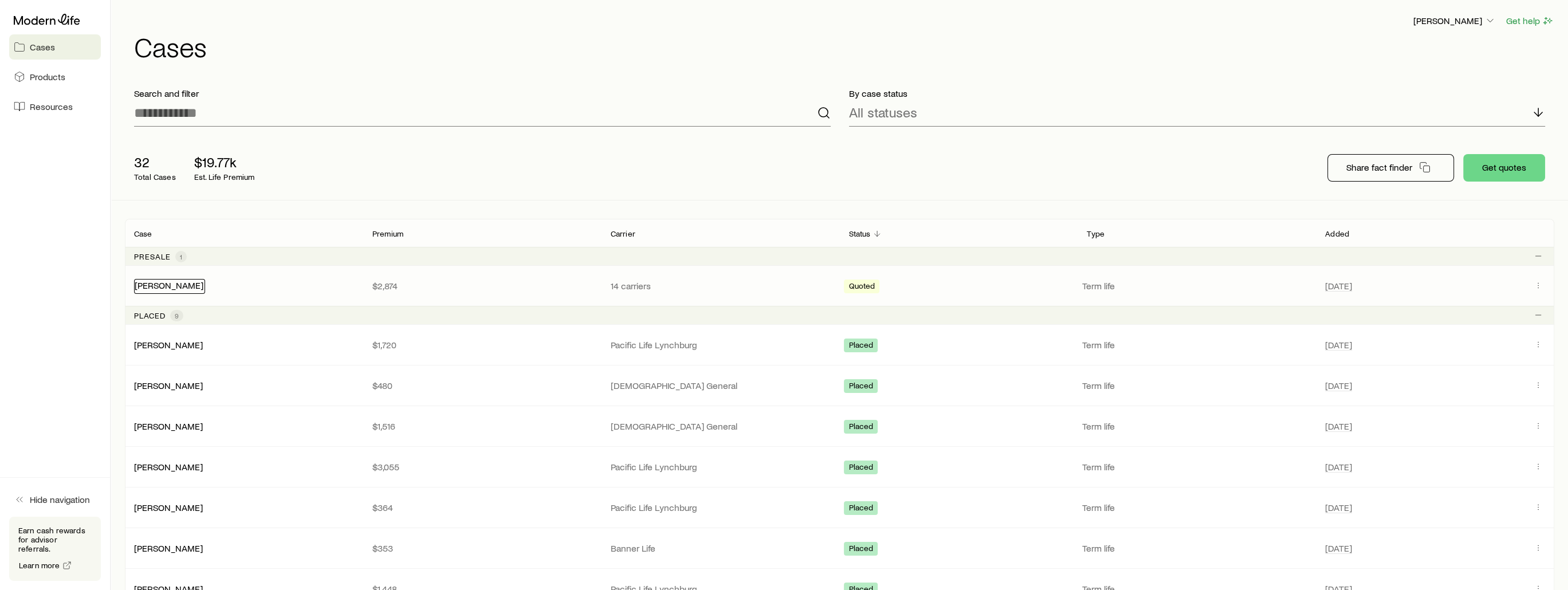
click at [158, 287] on link "[PERSON_NAME]" at bounding box center [168, 284] width 69 height 11
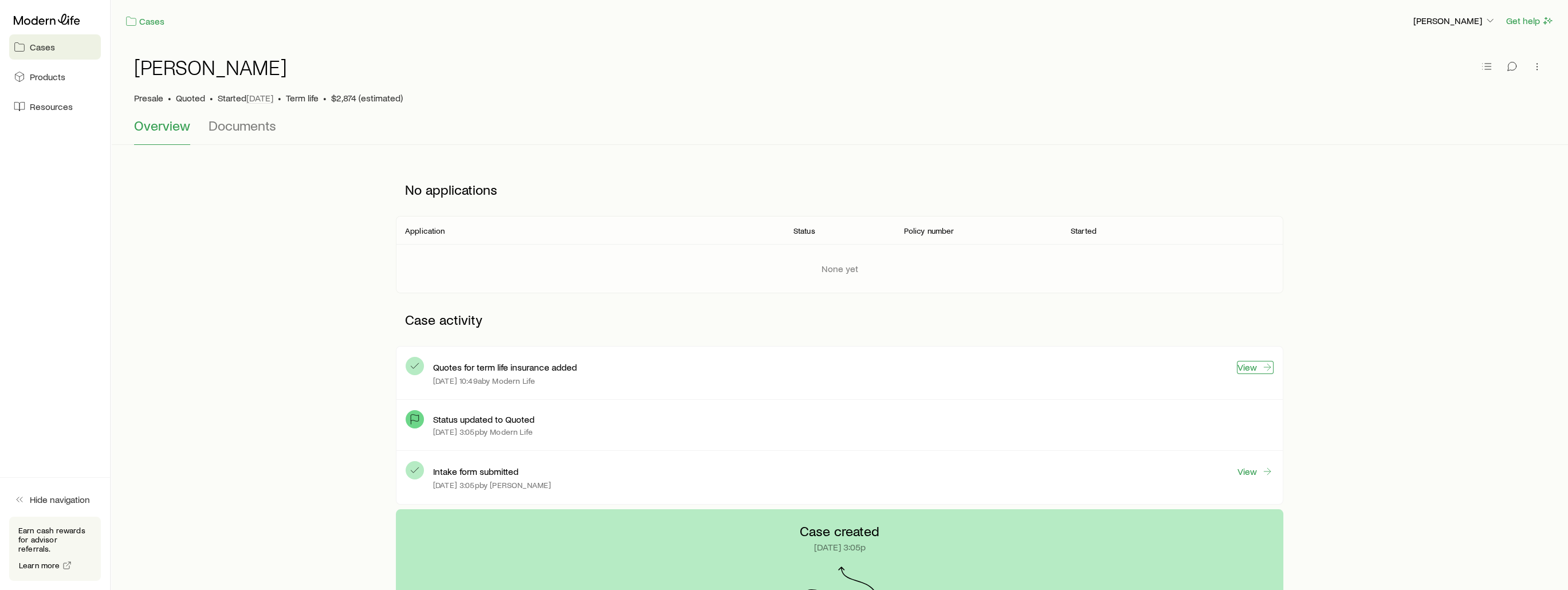
click at [670, 369] on link "View" at bounding box center [1255, 367] width 36 height 13
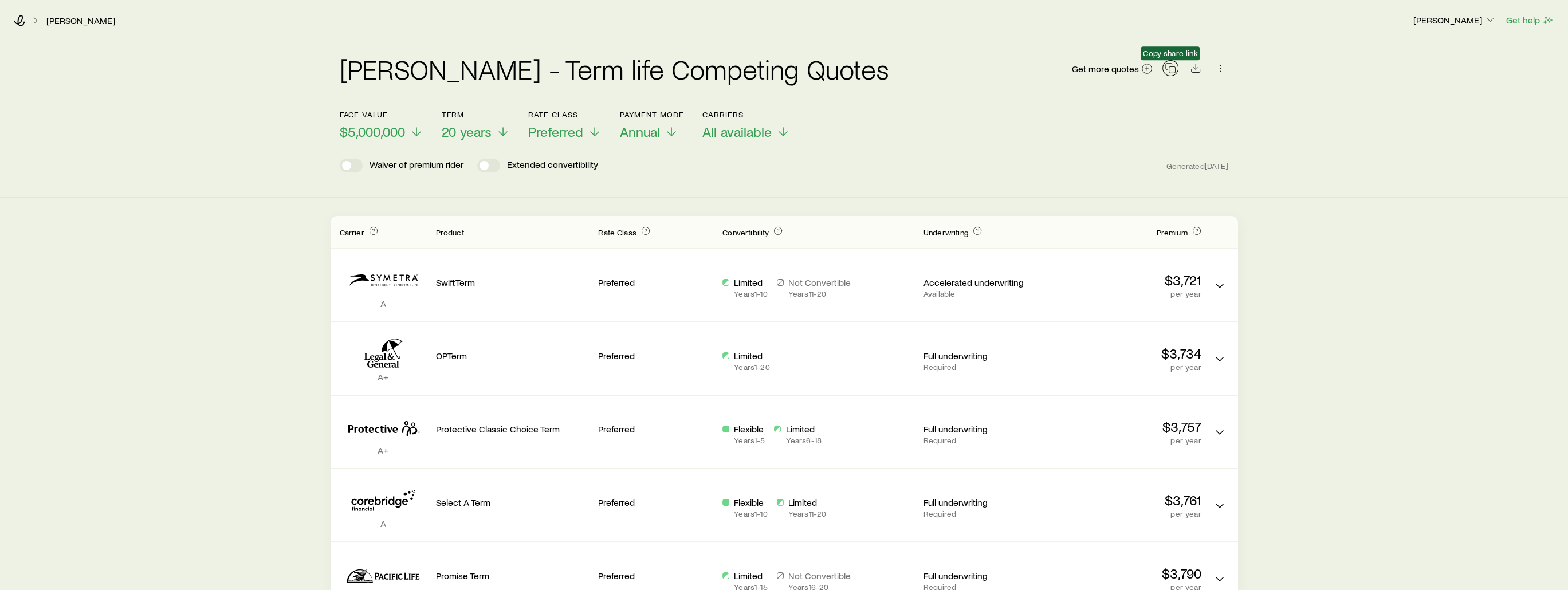
click at [670, 71] on icon "button" at bounding box center [1171, 68] width 11 height 11
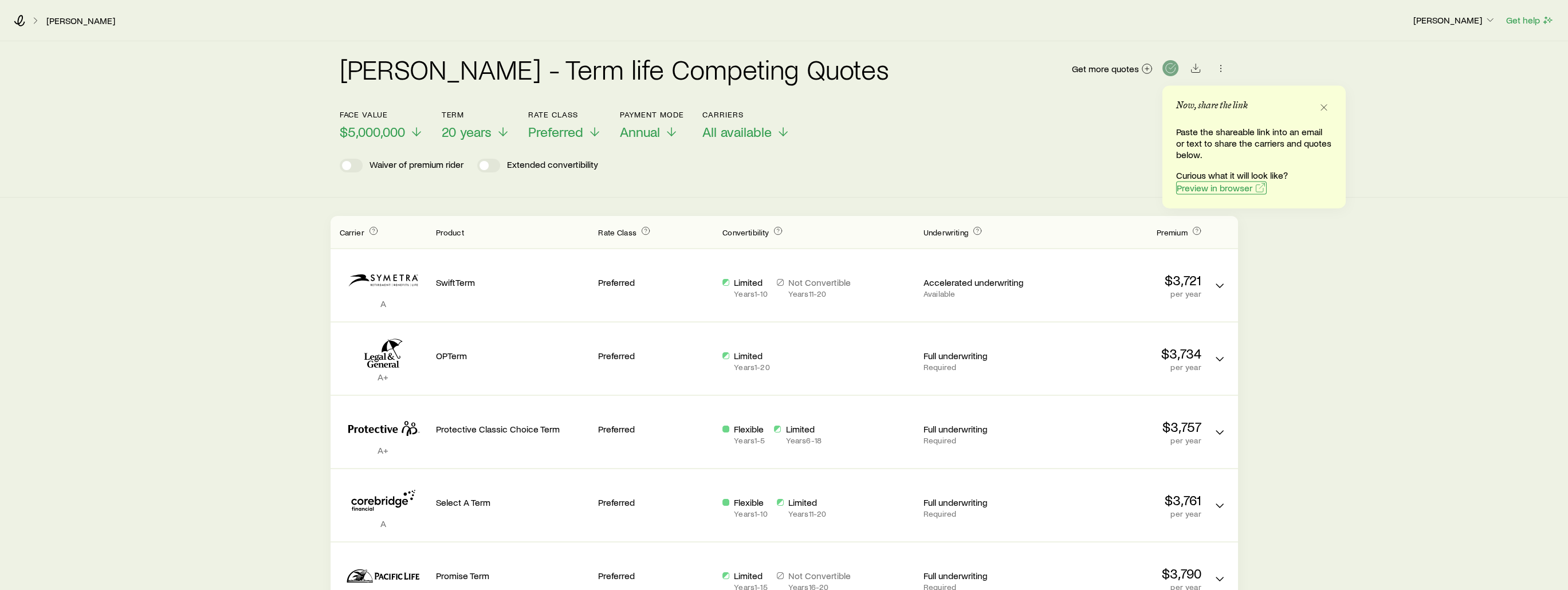
click at [670, 189] on span "Preview in browser" at bounding box center [1214, 187] width 75 height 9
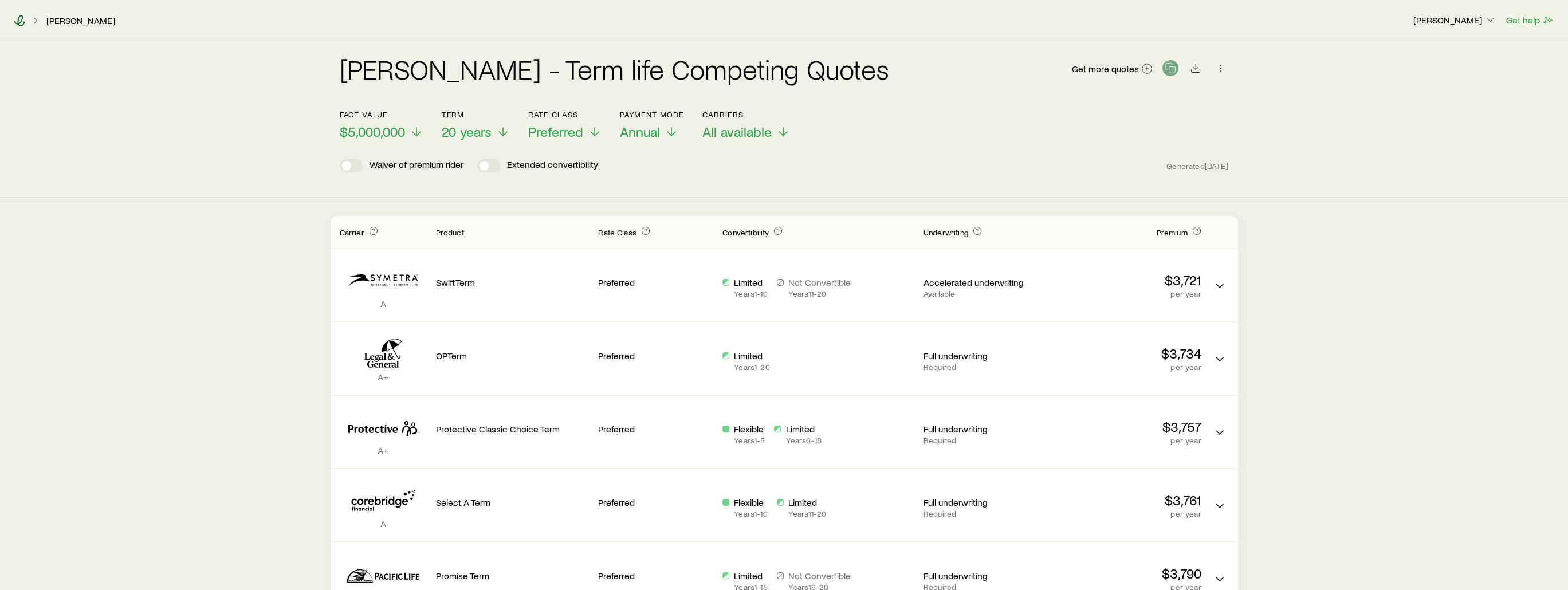
click at [14, 23] on icon at bounding box center [19, 20] width 11 height 11
